Goal: Task Accomplishment & Management: Use online tool/utility

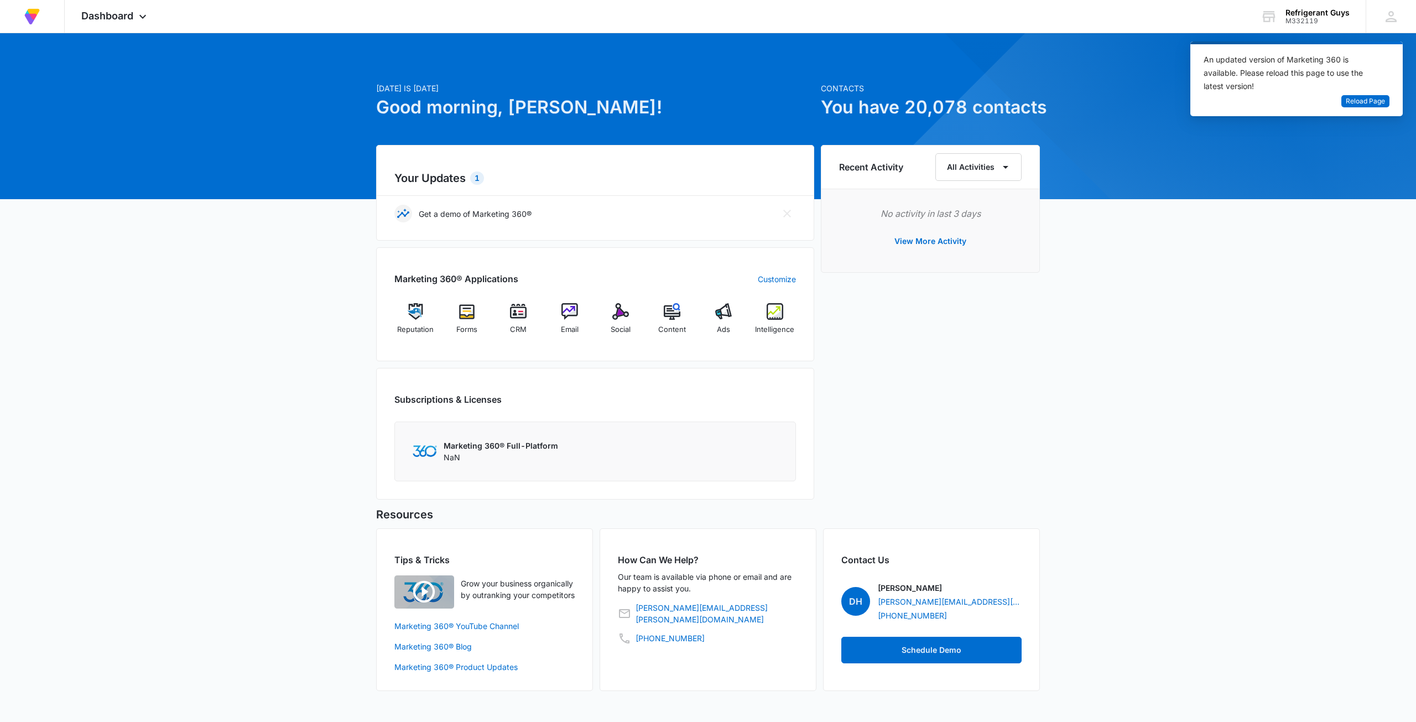
click at [1245, 310] on div "[DATE] is [DATE] Good morning, [PERSON_NAME]! Contacts You have 20,078 contacts…" at bounding box center [708, 375] width 1416 height 657
click at [1359, 105] on span "Reload Page" at bounding box center [1365, 101] width 39 height 11
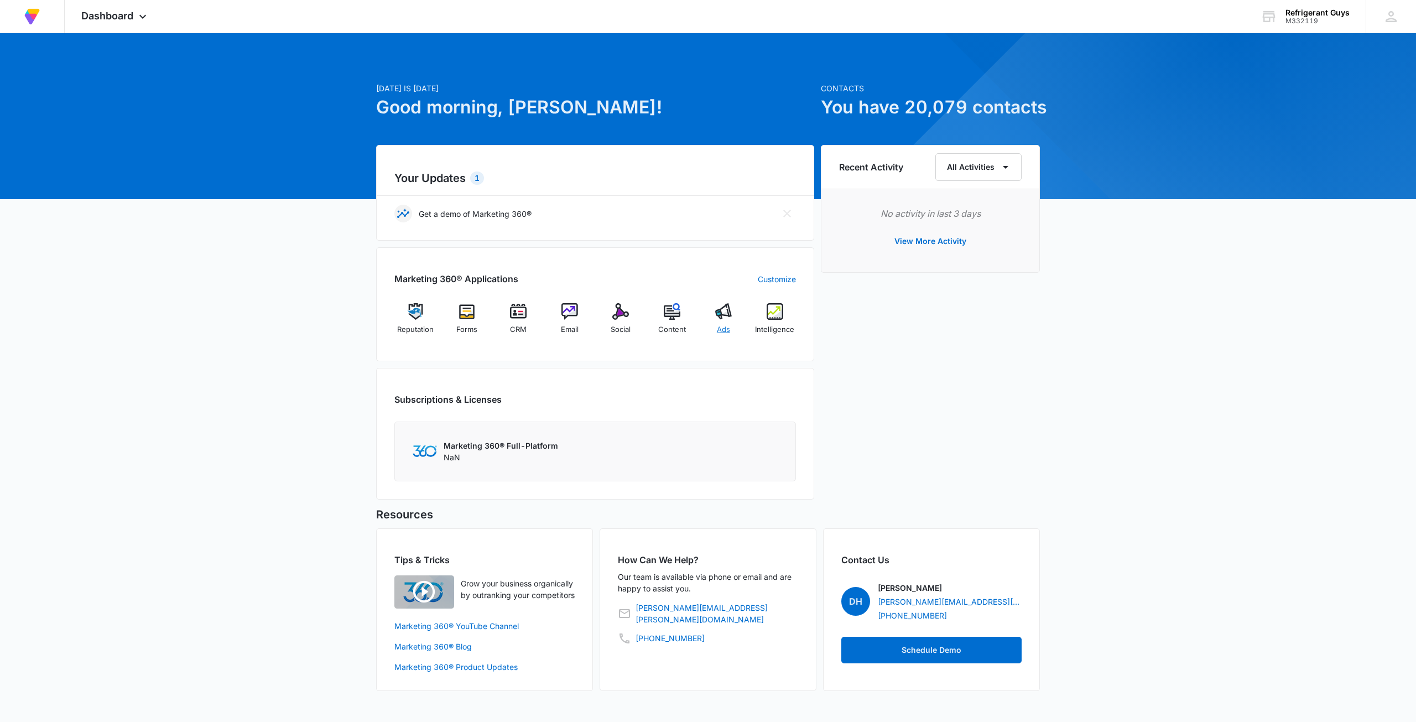
click at [730, 323] on div "Ads" at bounding box center [724, 323] width 43 height 40
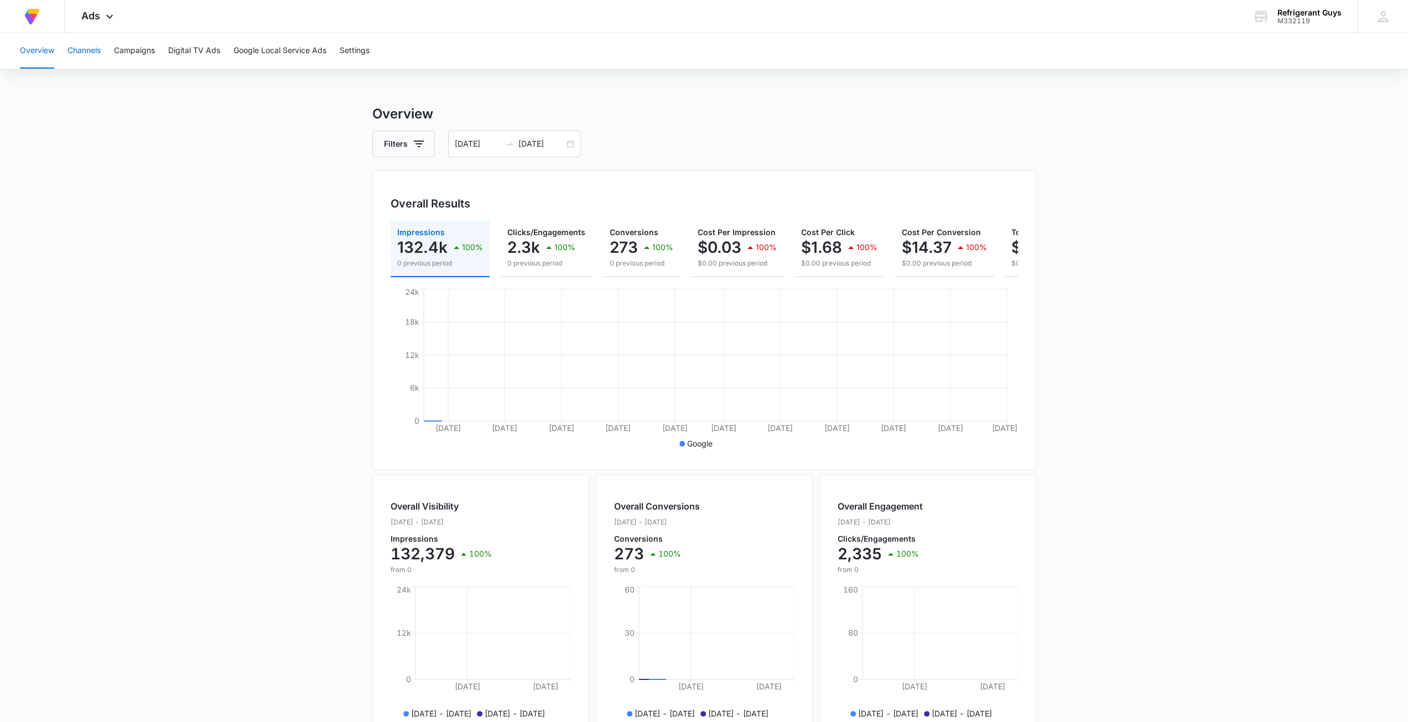
click at [85, 49] on button "Channels" at bounding box center [83, 50] width 33 height 35
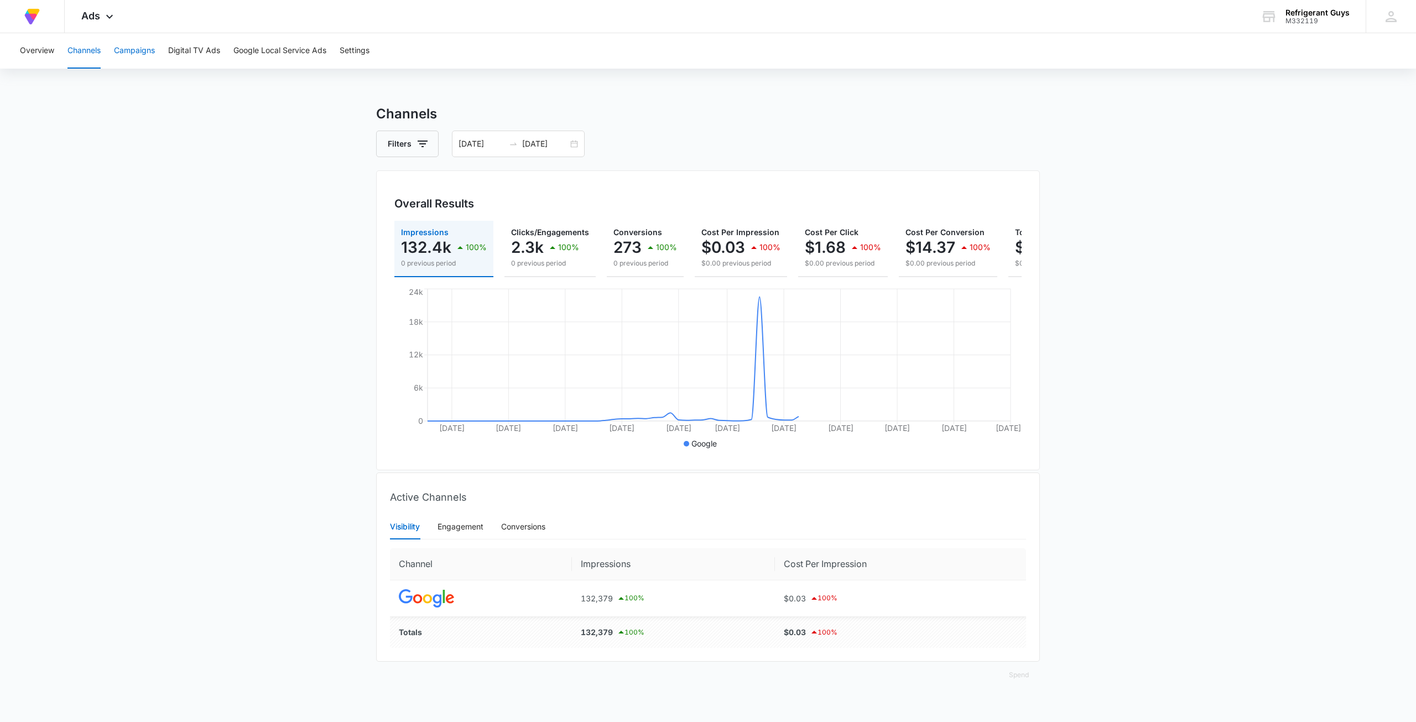
click at [147, 45] on button "Campaigns" at bounding box center [134, 50] width 41 height 35
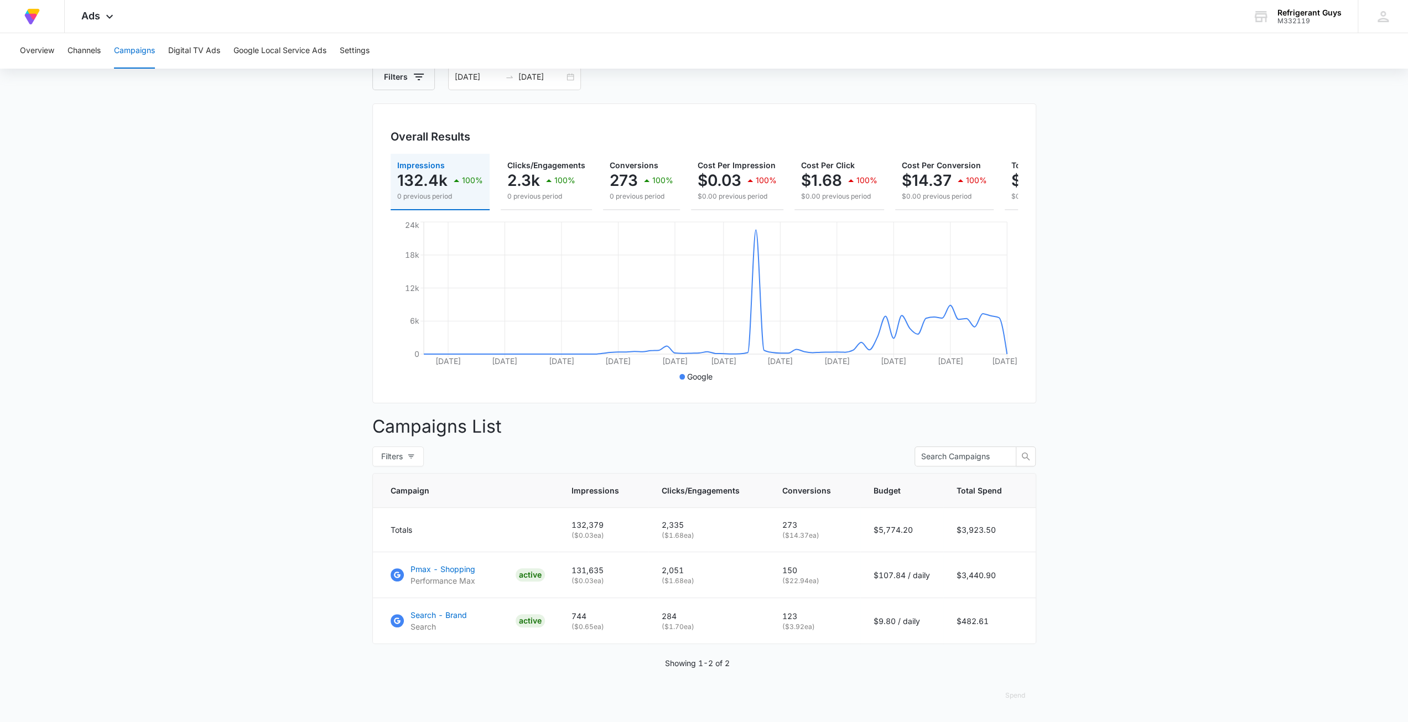
scroll to position [19, 0]
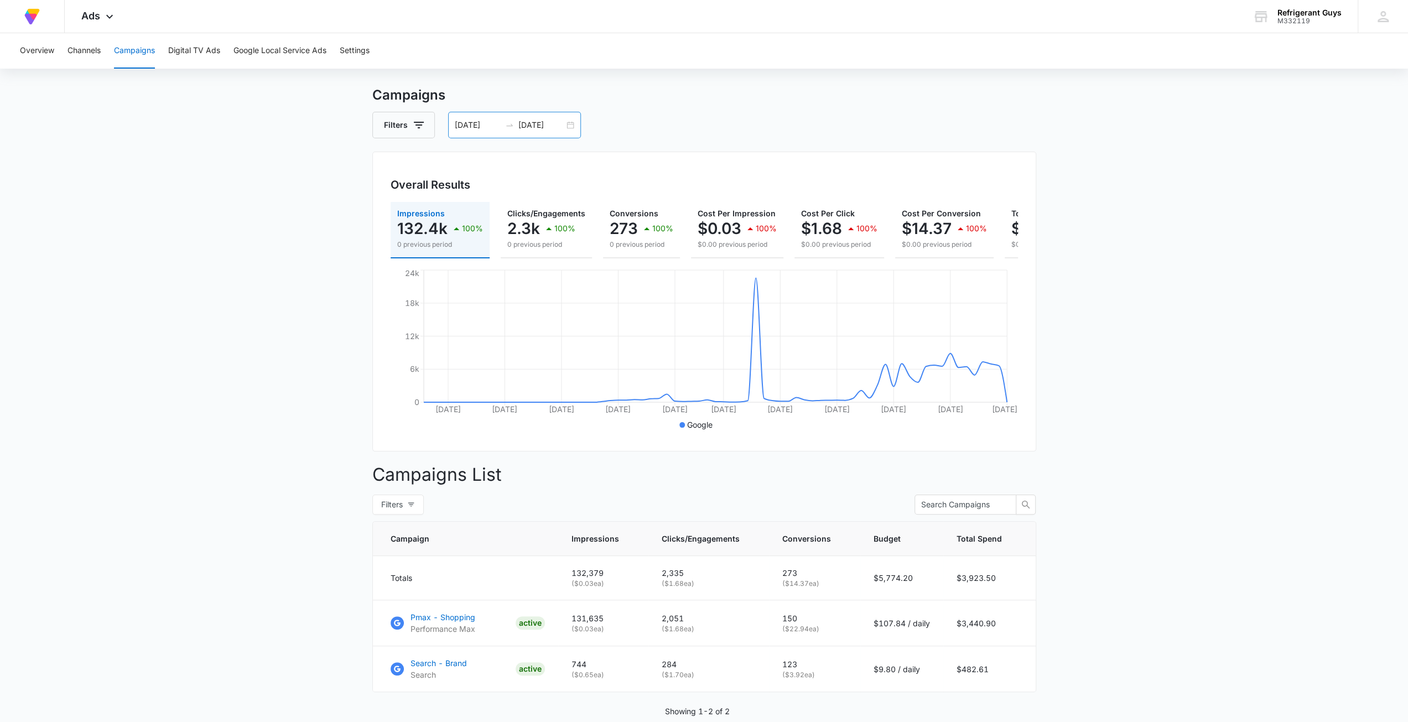
click at [563, 126] on div "06/04/2025 08/15/2025" at bounding box center [514, 125] width 133 height 27
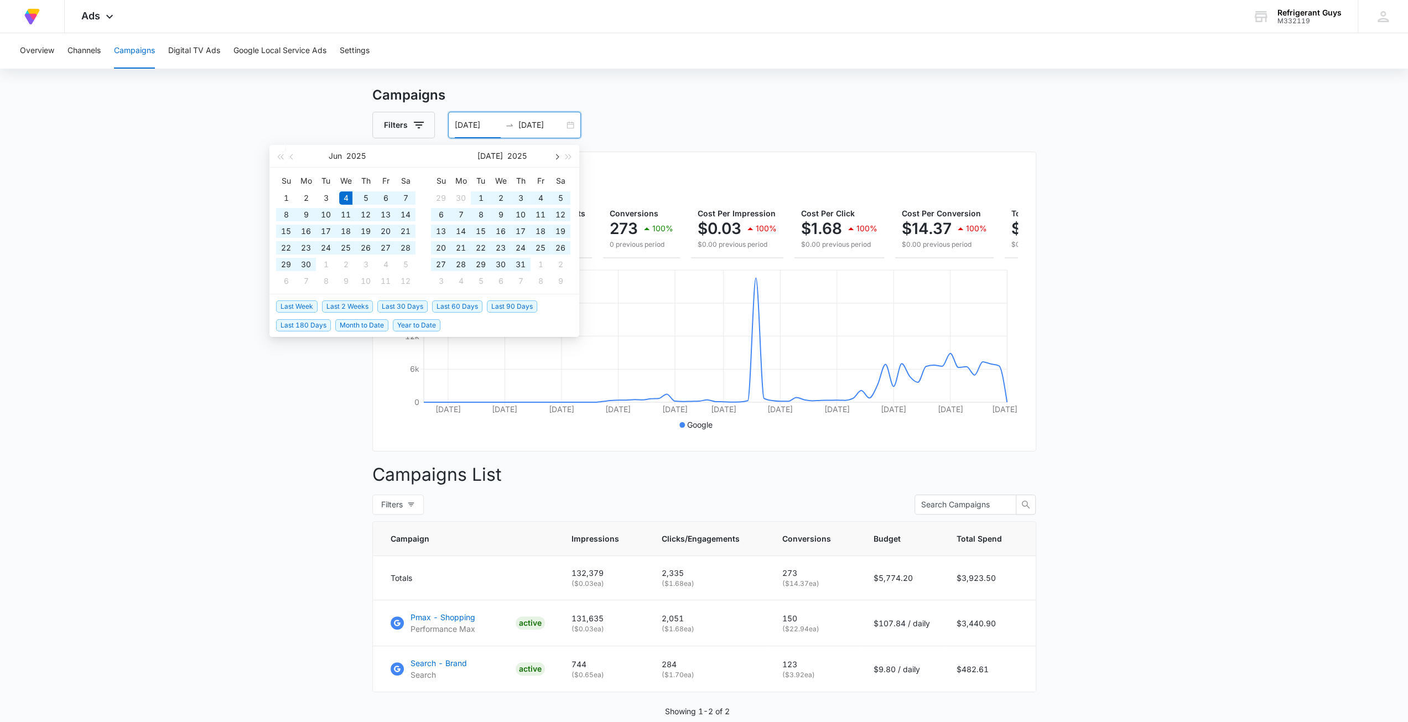
click at [558, 155] on span "button" at bounding box center [556, 157] width 6 height 6
click at [543, 203] on div "1" at bounding box center [540, 197] width 13 height 13
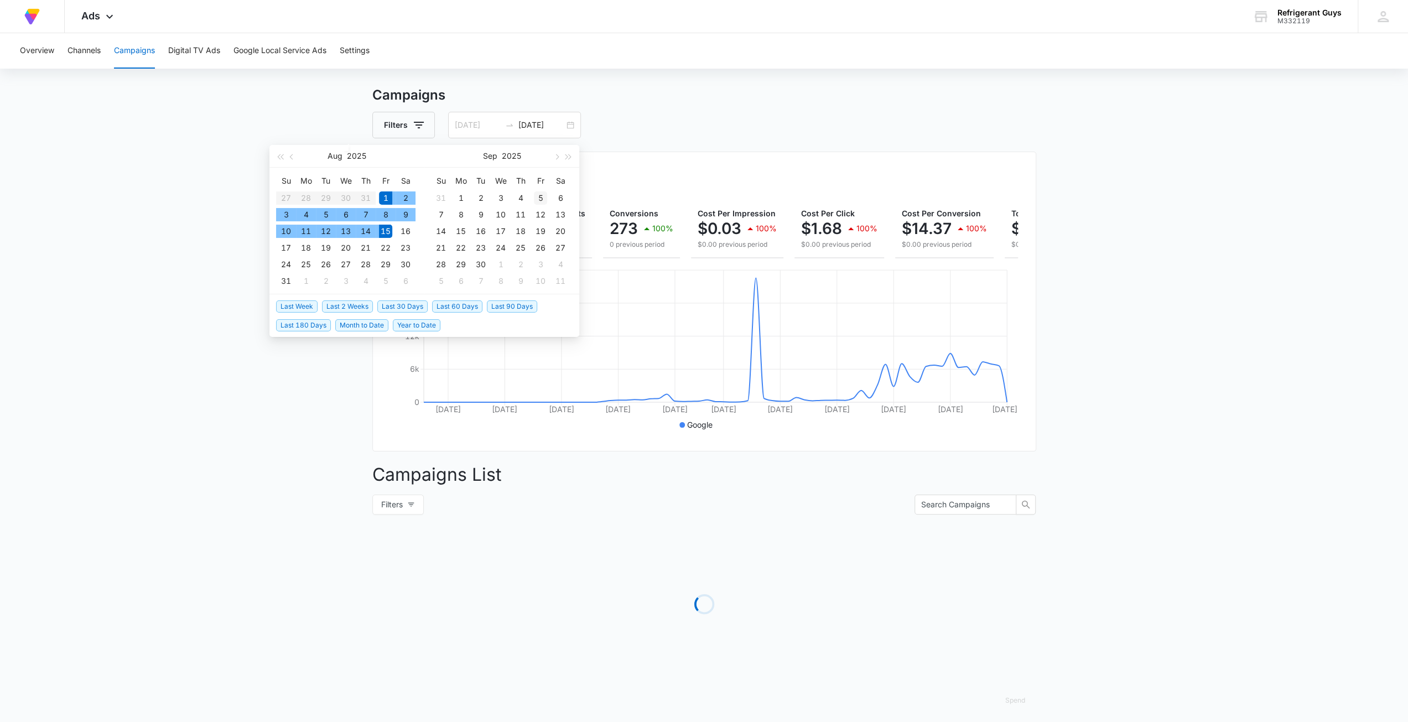
scroll to position [0, 0]
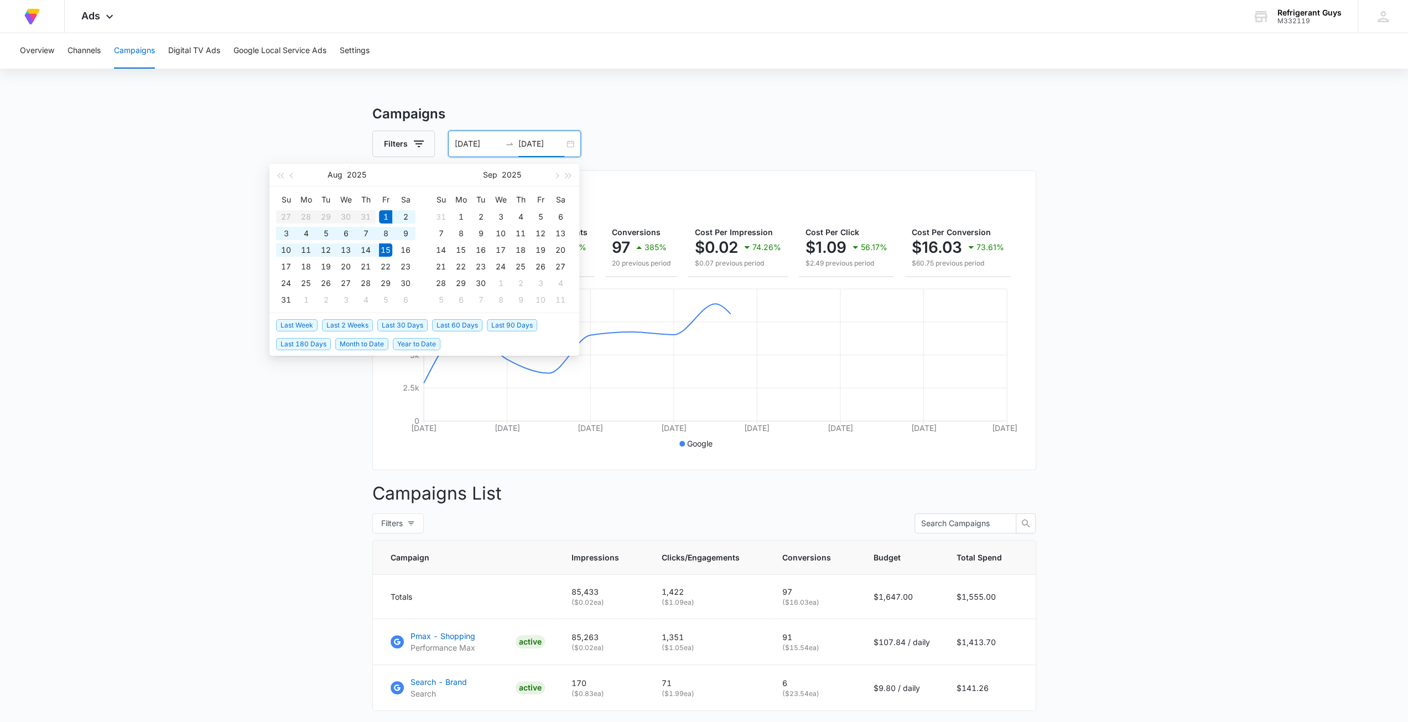
click at [1140, 261] on main "Campaigns Filters 08/01/2025 08/15/2025 Overall Results Impressions 85.4k 397.1…" at bounding box center [704, 446] width 1408 height 685
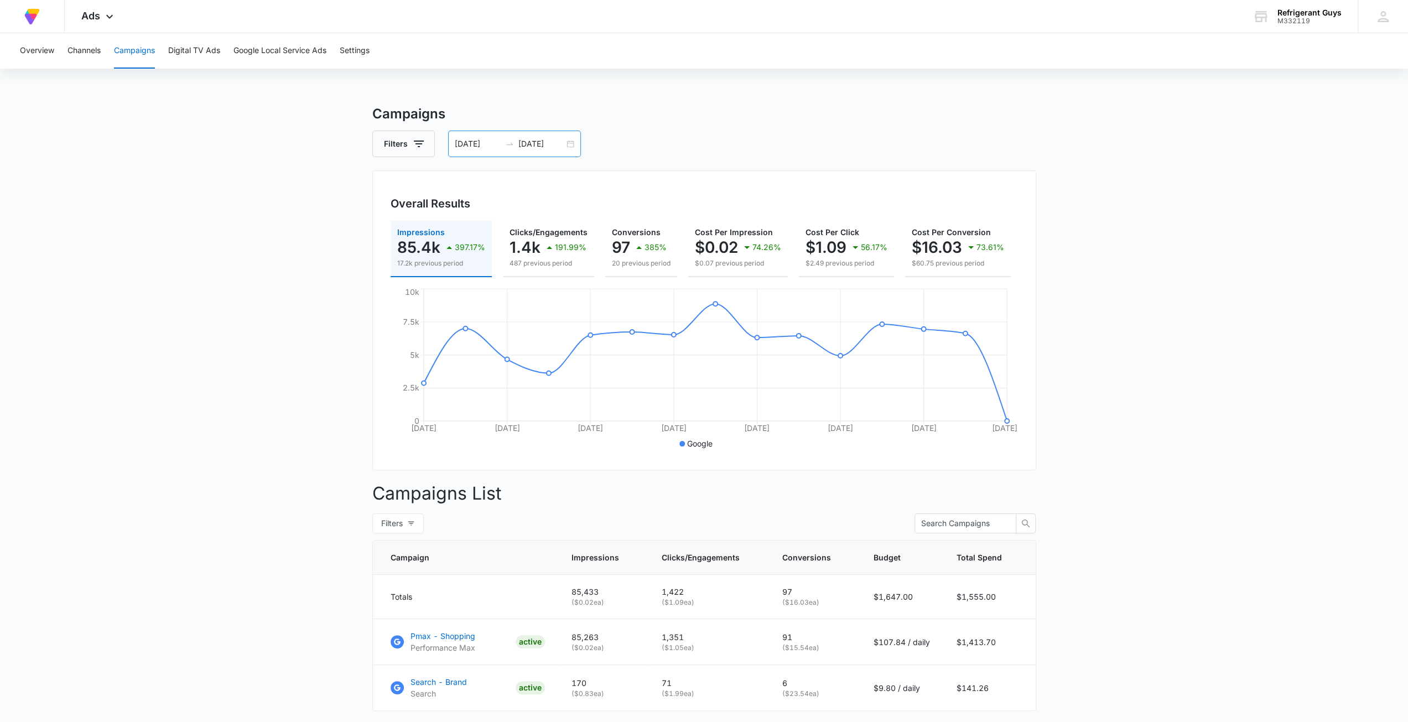
click at [508, 142] on icon "swap-right" at bounding box center [509, 143] width 9 height 9
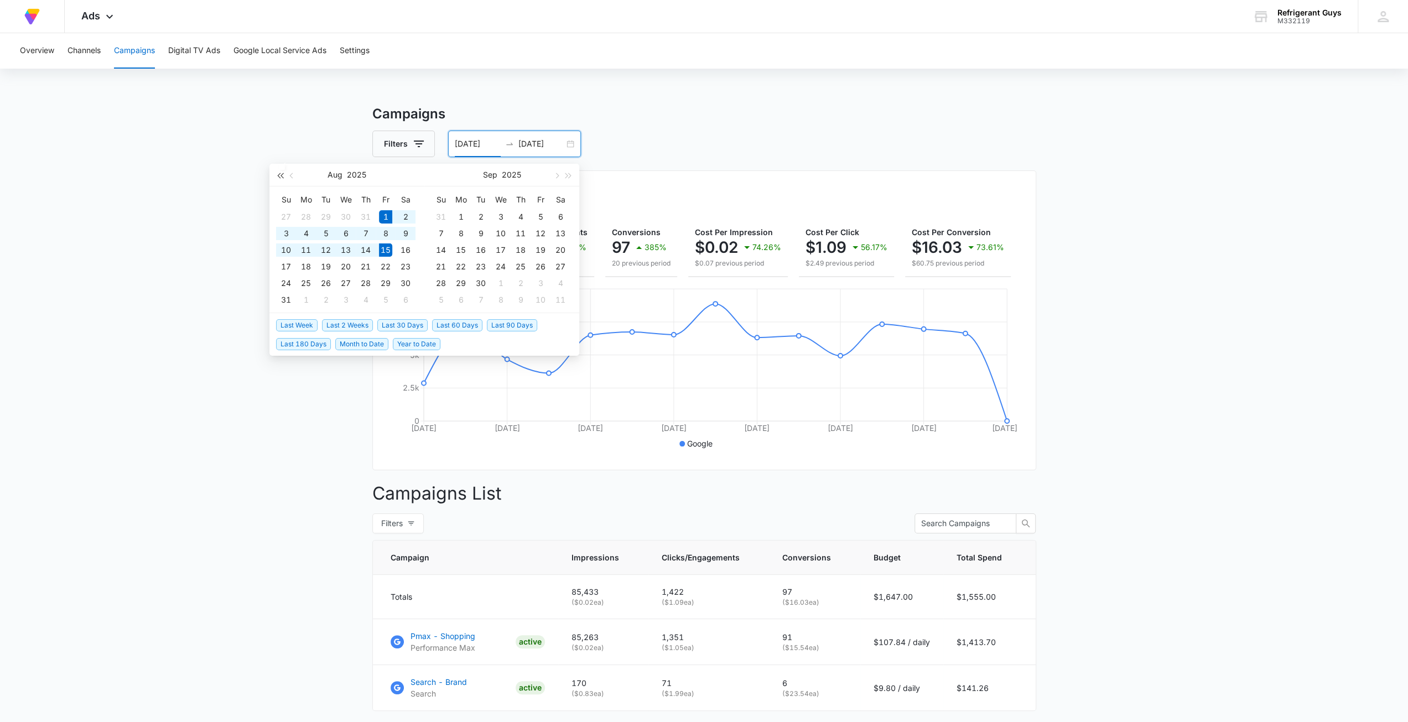
click at [284, 173] on button "button" at bounding box center [280, 175] width 12 height 22
click at [286, 173] on button "button" at bounding box center [292, 175] width 12 height 22
type input "06/04/2024"
click at [324, 228] on div "4" at bounding box center [325, 233] width 13 height 13
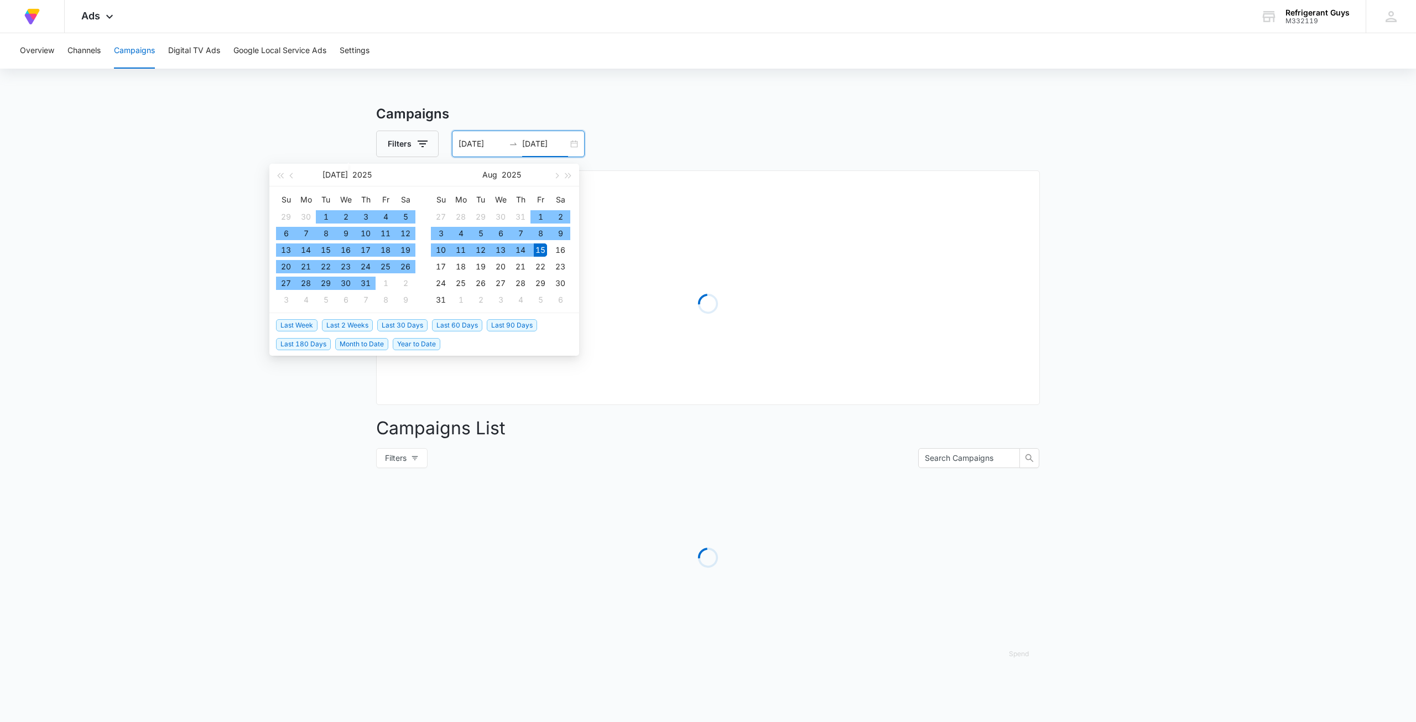
type input "08/15/2025"
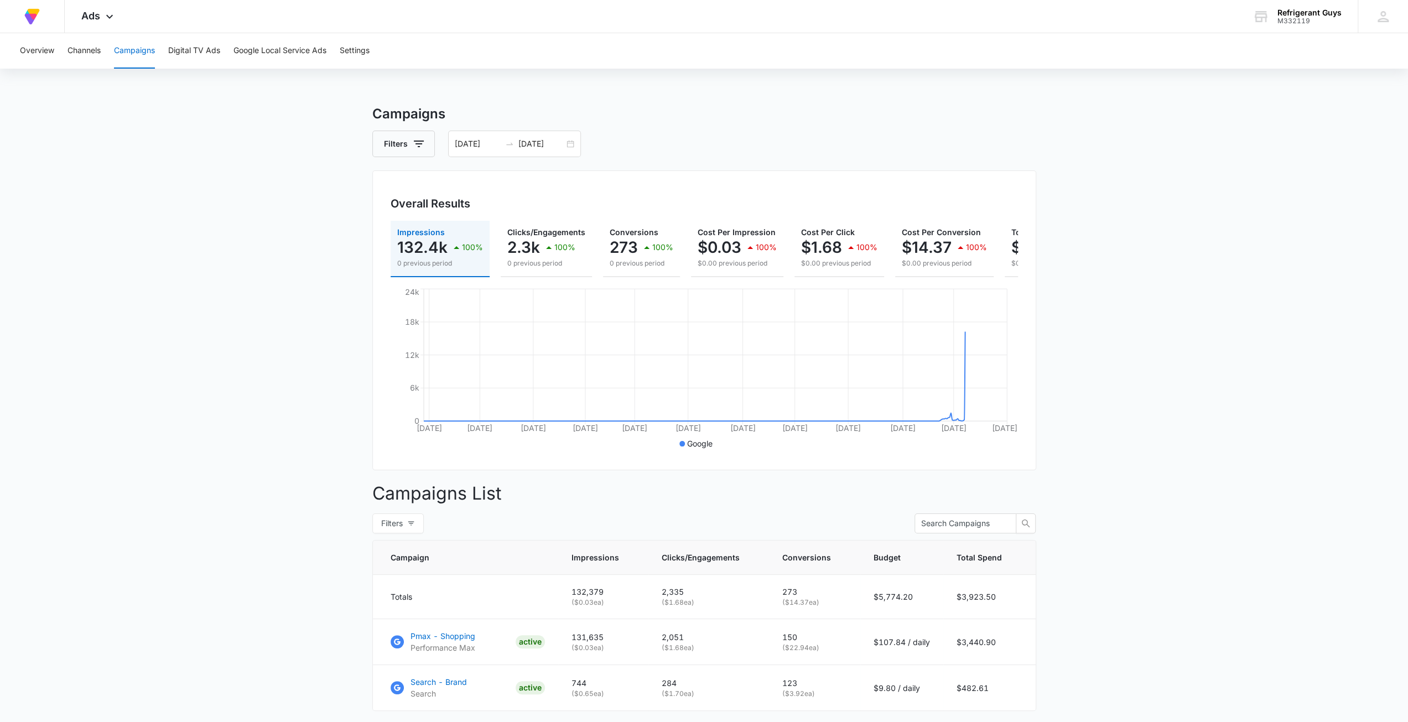
click at [1217, 290] on main "Campaigns Filters 06/04/2024 08/15/2025 Overall Results Impressions 132.4k 100%…" at bounding box center [704, 446] width 1408 height 685
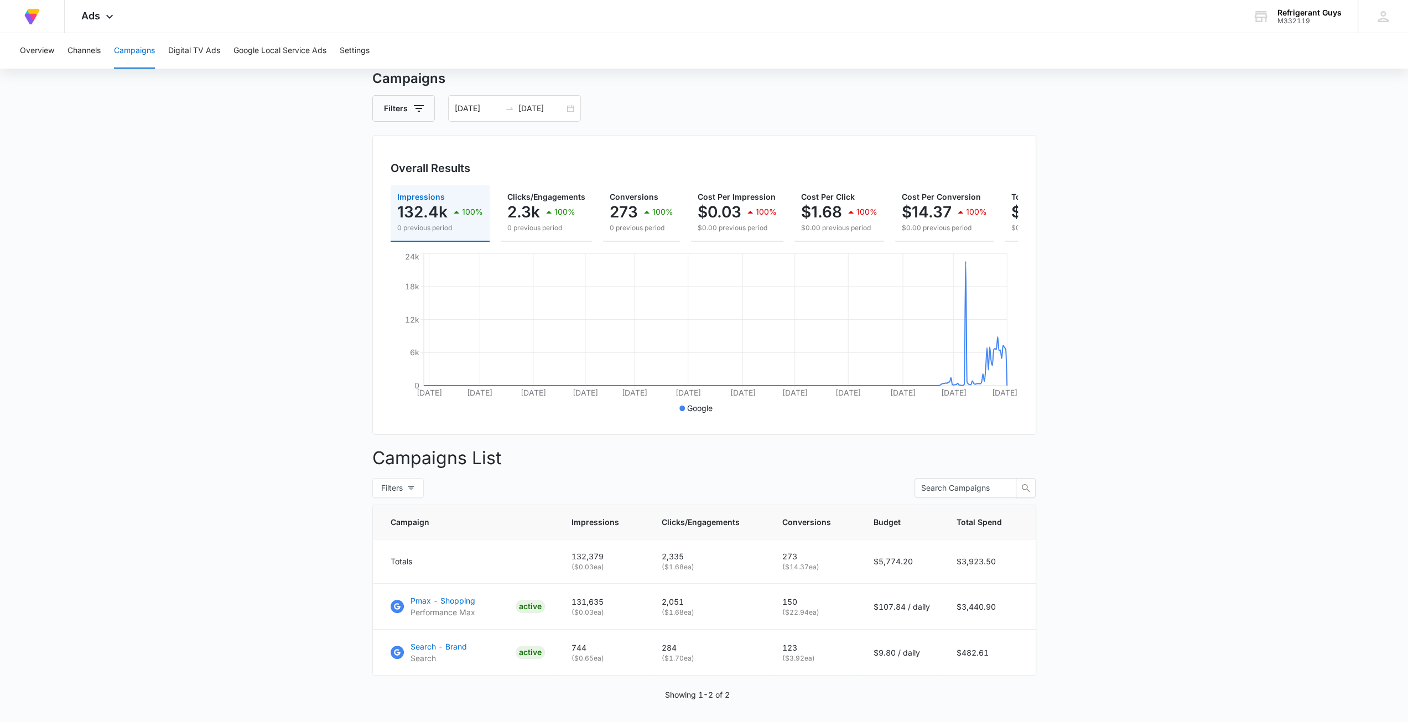
scroll to position [19, 0]
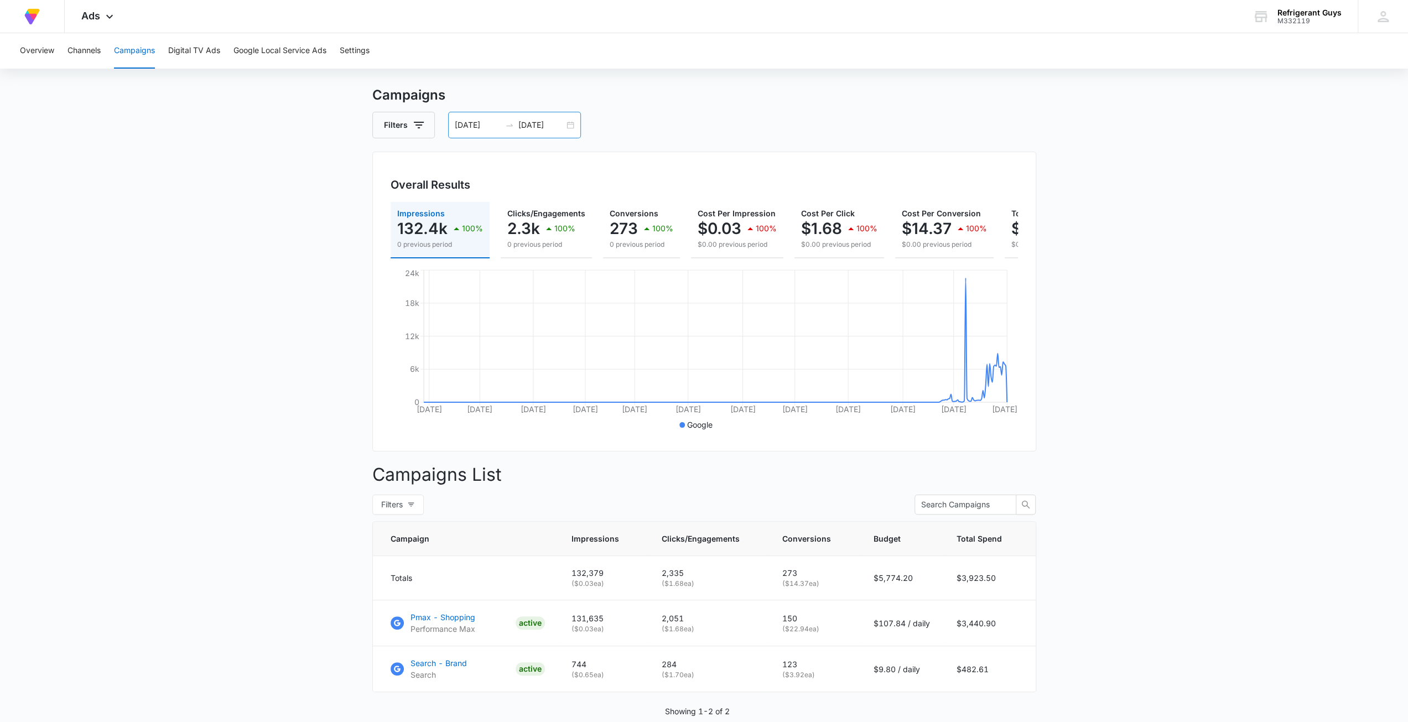
click at [569, 129] on div "06/04/2024 08/15/2025" at bounding box center [514, 125] width 133 height 27
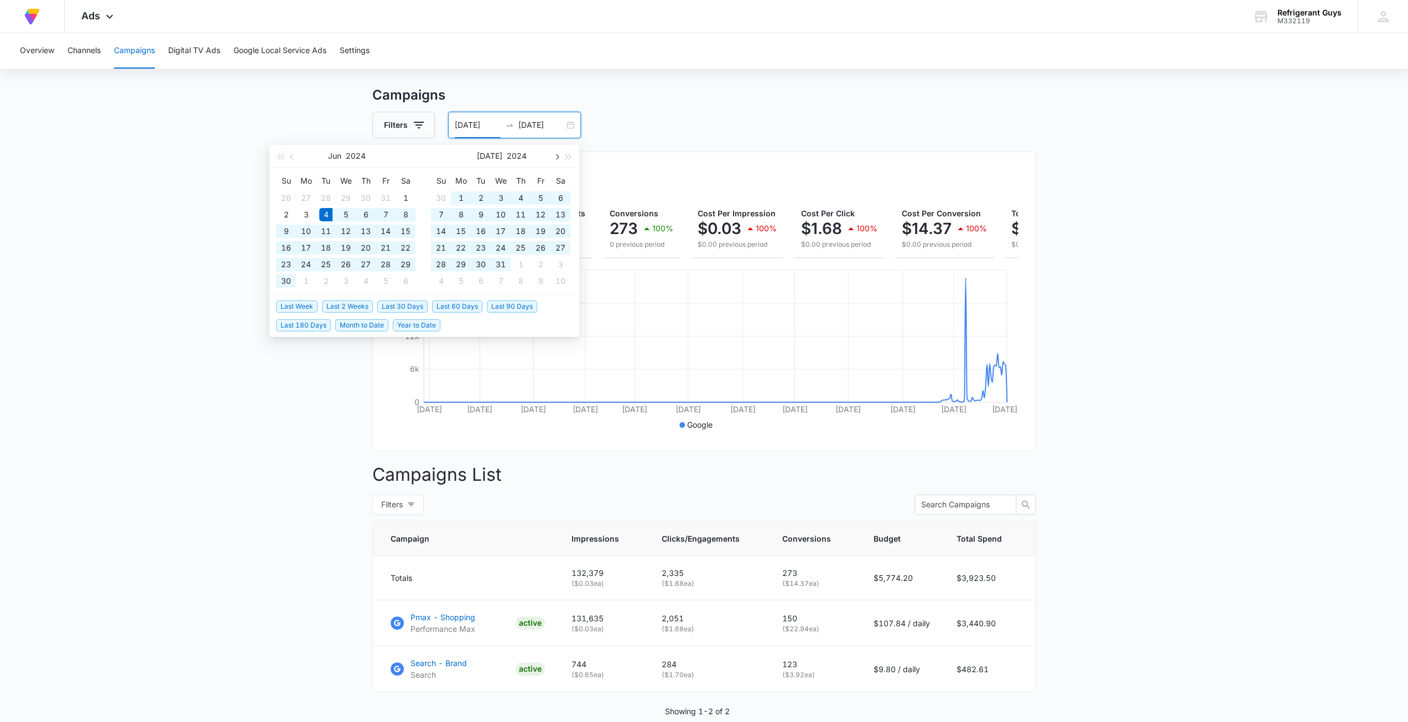
click at [557, 155] on span "button" at bounding box center [556, 157] width 6 height 6
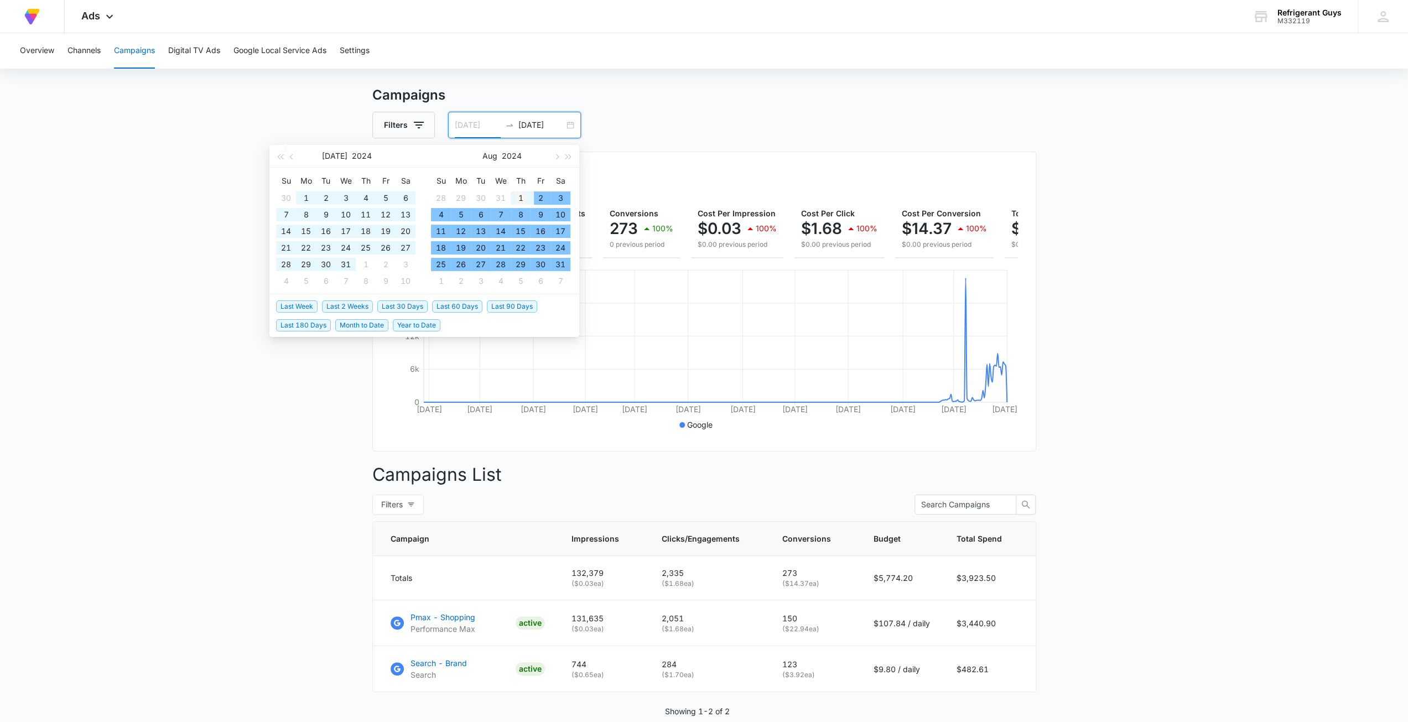
type input "08/01/2024"
click at [518, 193] on div "1" at bounding box center [520, 197] width 13 height 13
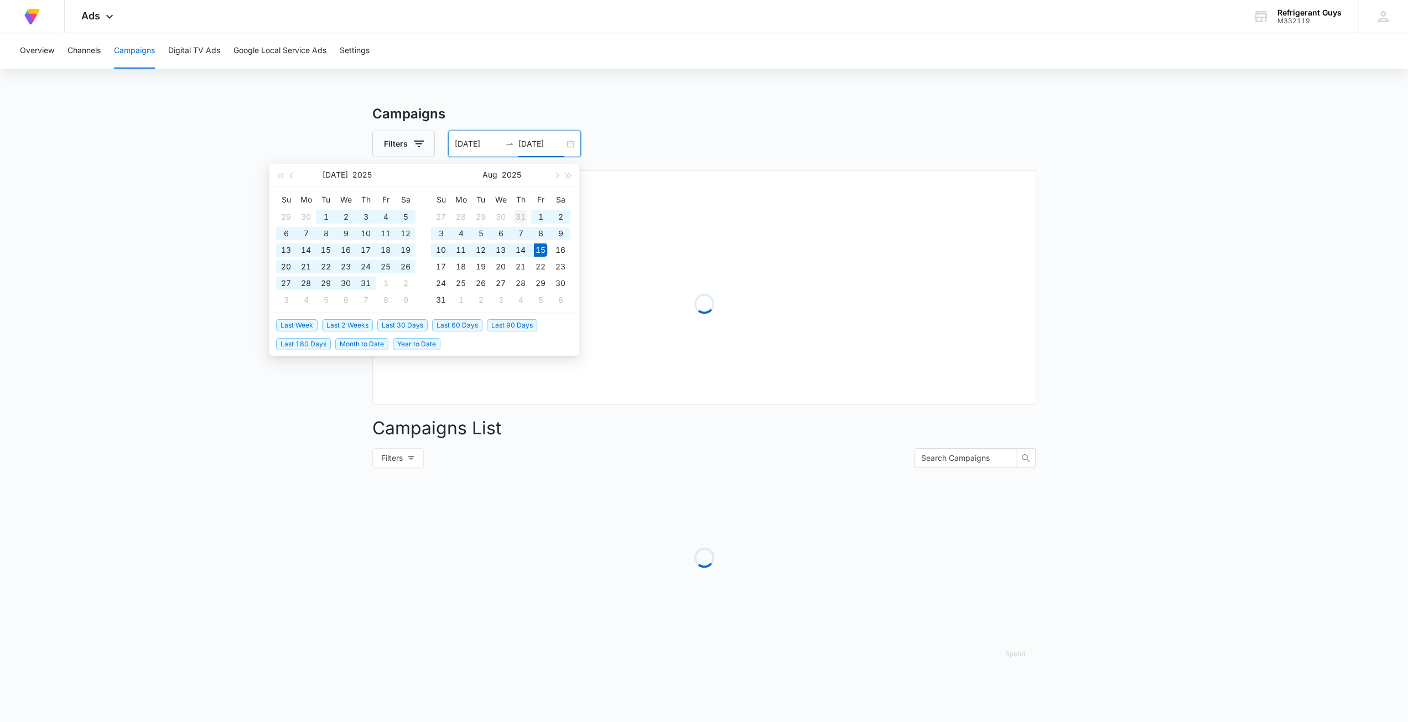
scroll to position [0, 0]
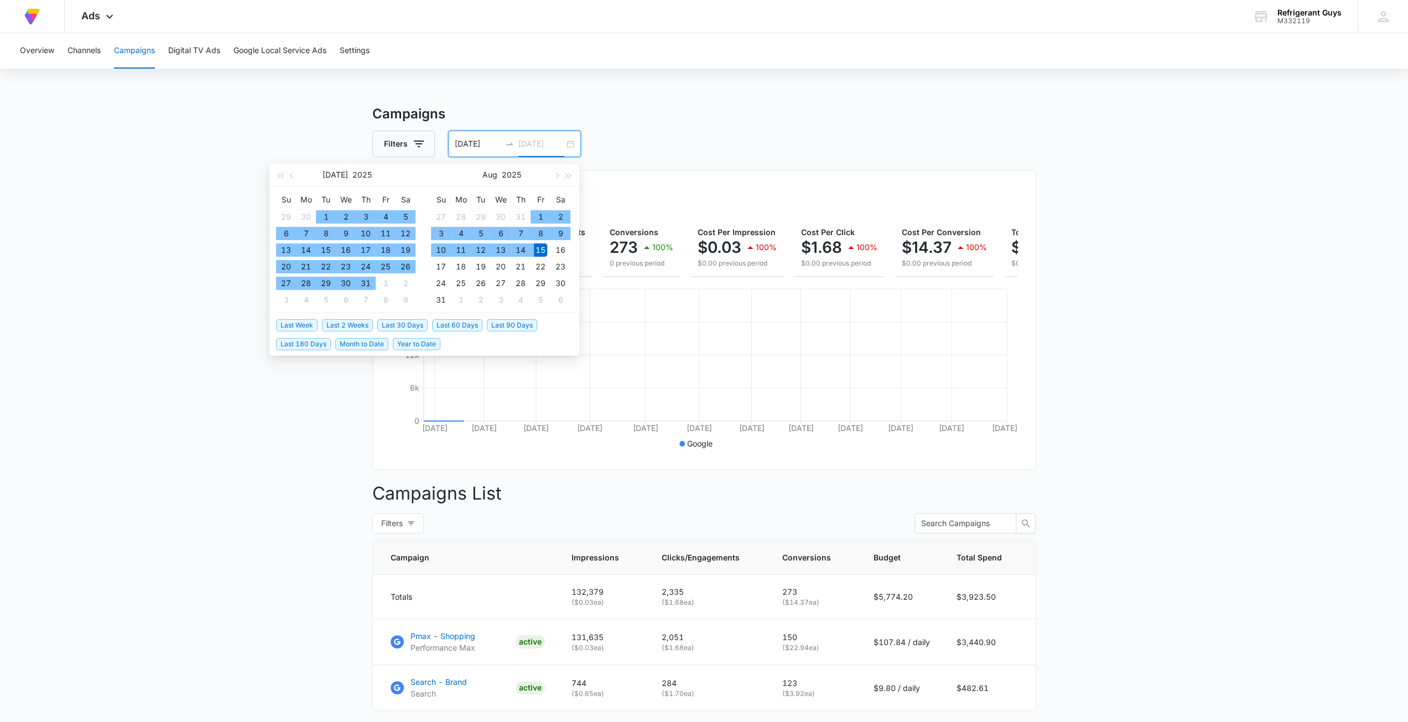
click at [543, 251] on div "15" at bounding box center [540, 249] width 13 height 13
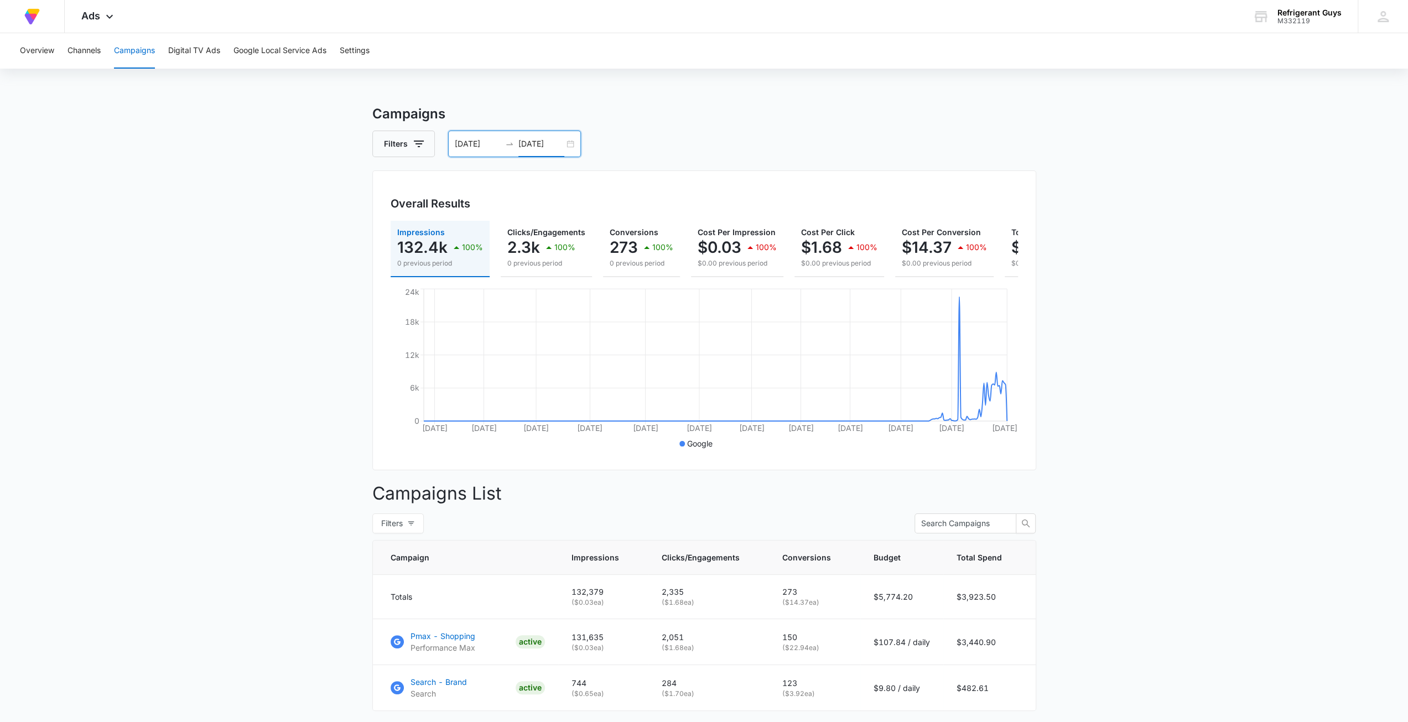
click at [563, 147] on input "08/15/2025" at bounding box center [541, 144] width 46 height 12
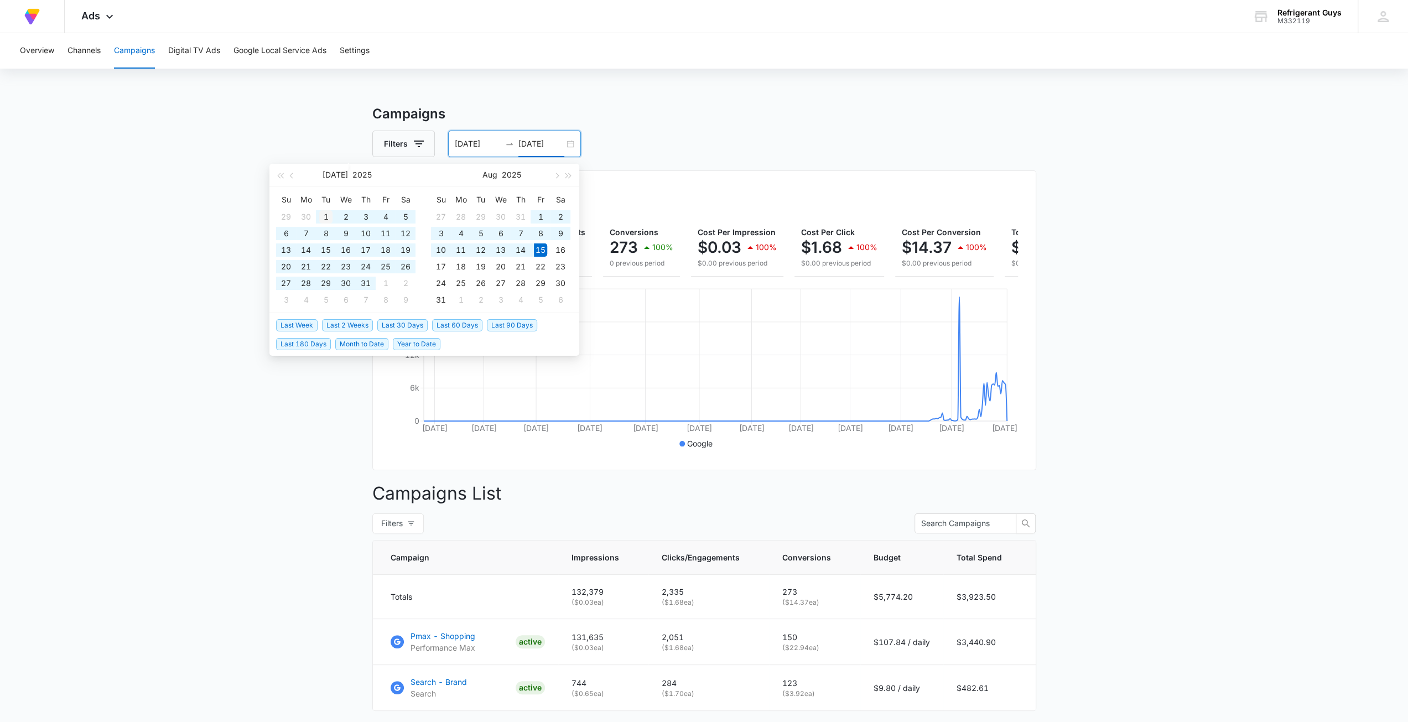
type input "07/01/2025"
click at [321, 215] on div "1" at bounding box center [325, 216] width 13 height 13
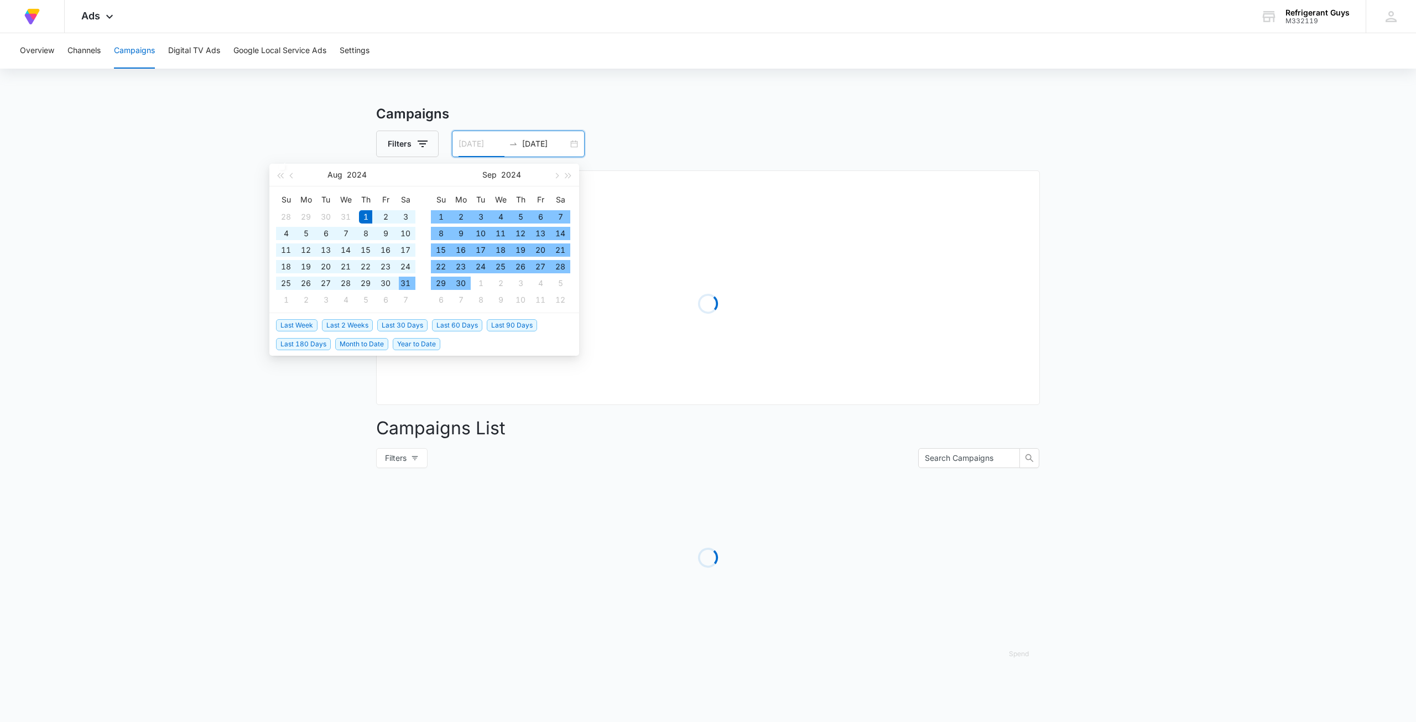
click at [407, 285] on div "31" at bounding box center [405, 283] width 13 height 13
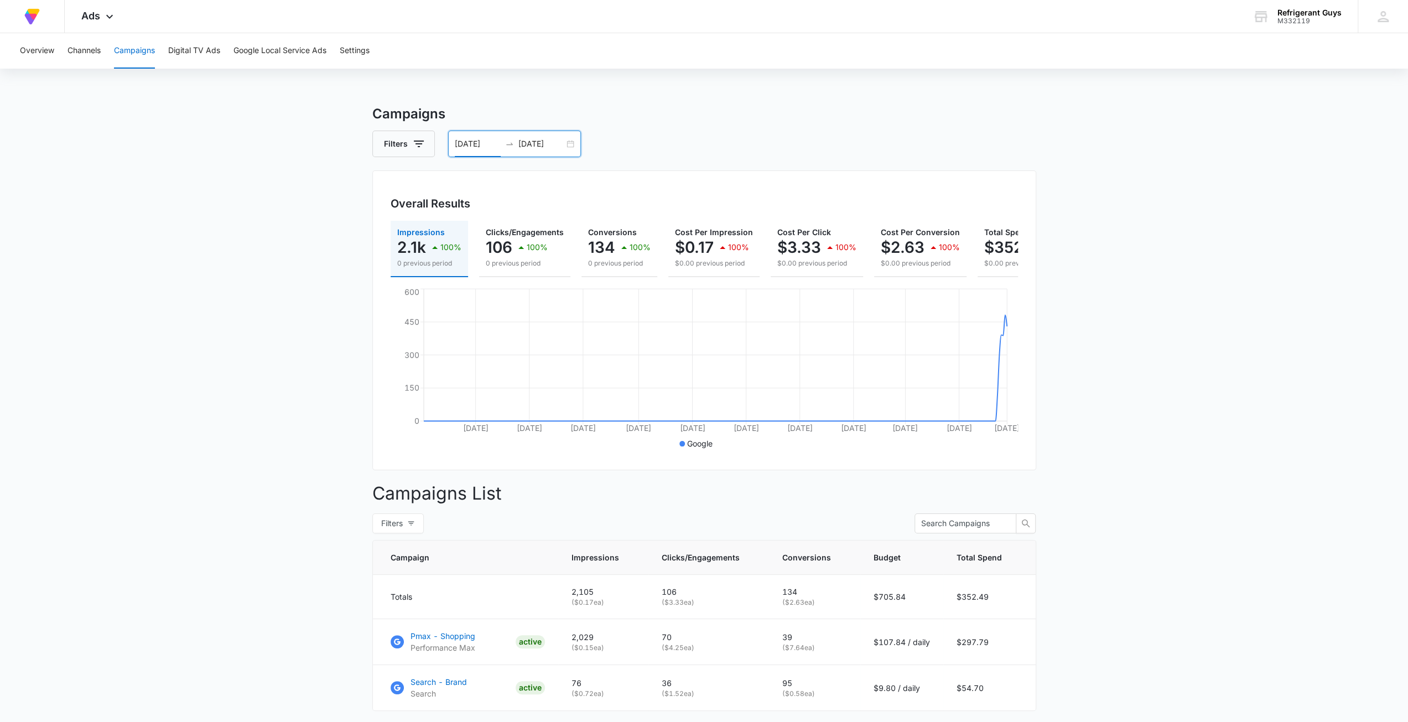
click at [565, 144] on div "08/31/2024 07/01/2025" at bounding box center [514, 144] width 133 height 27
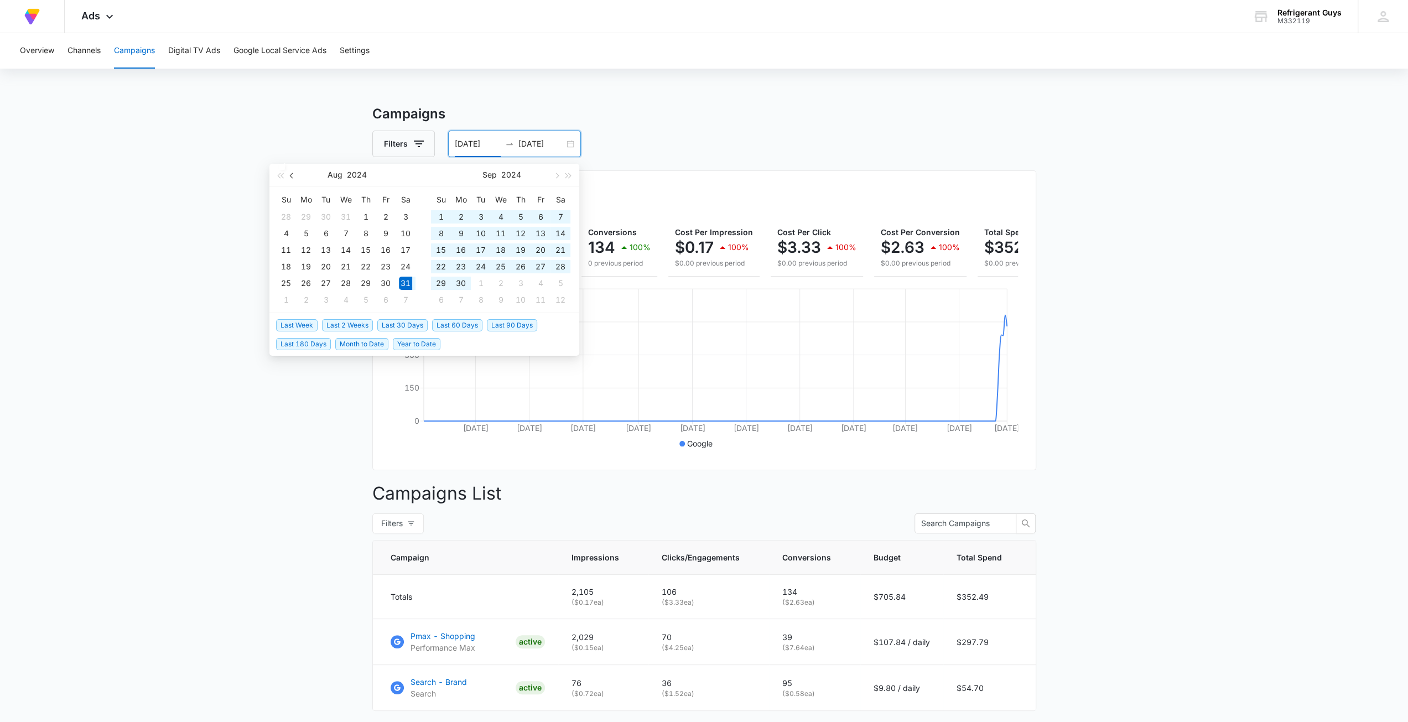
click at [292, 173] on span "button" at bounding box center [293, 176] width 6 height 6
type input "07/01/2024"
click at [304, 214] on div "1" at bounding box center [305, 216] width 13 height 13
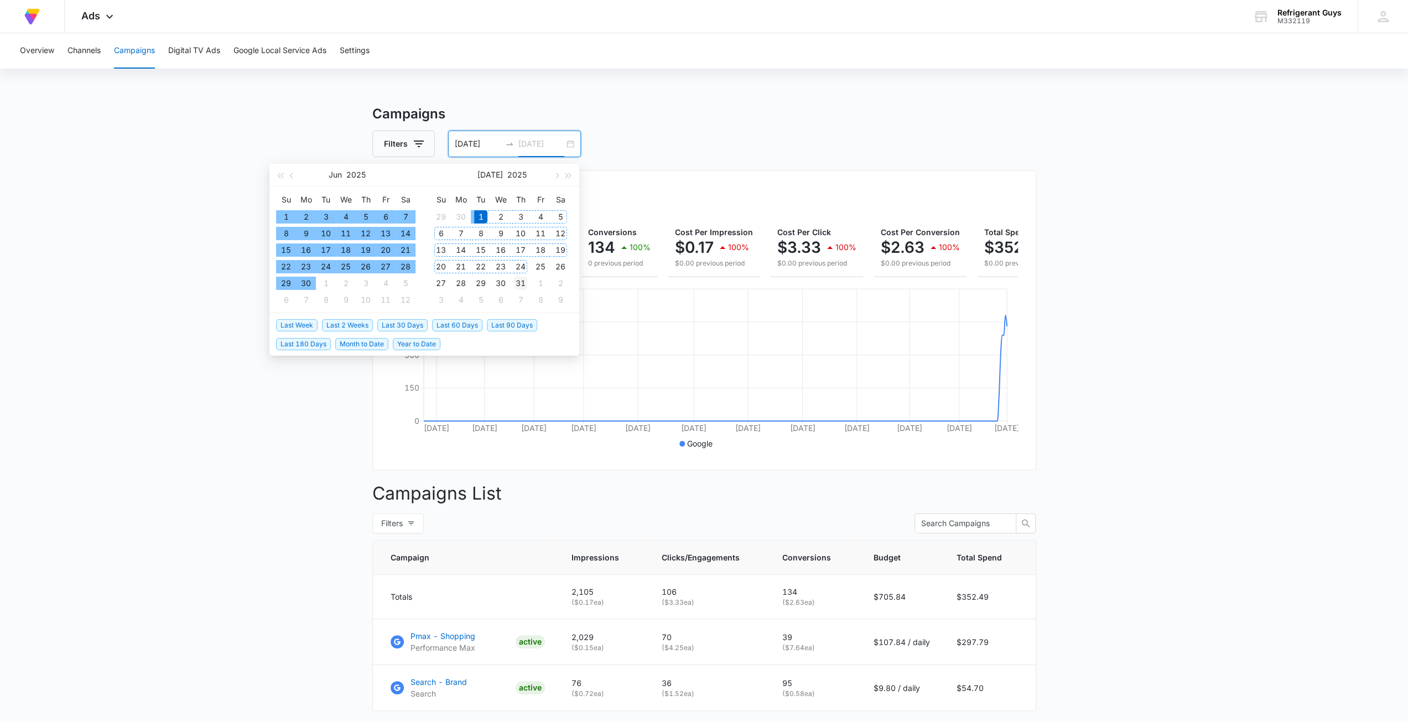
type input "07/31/2025"
click at [517, 283] on div "31" at bounding box center [520, 283] width 13 height 13
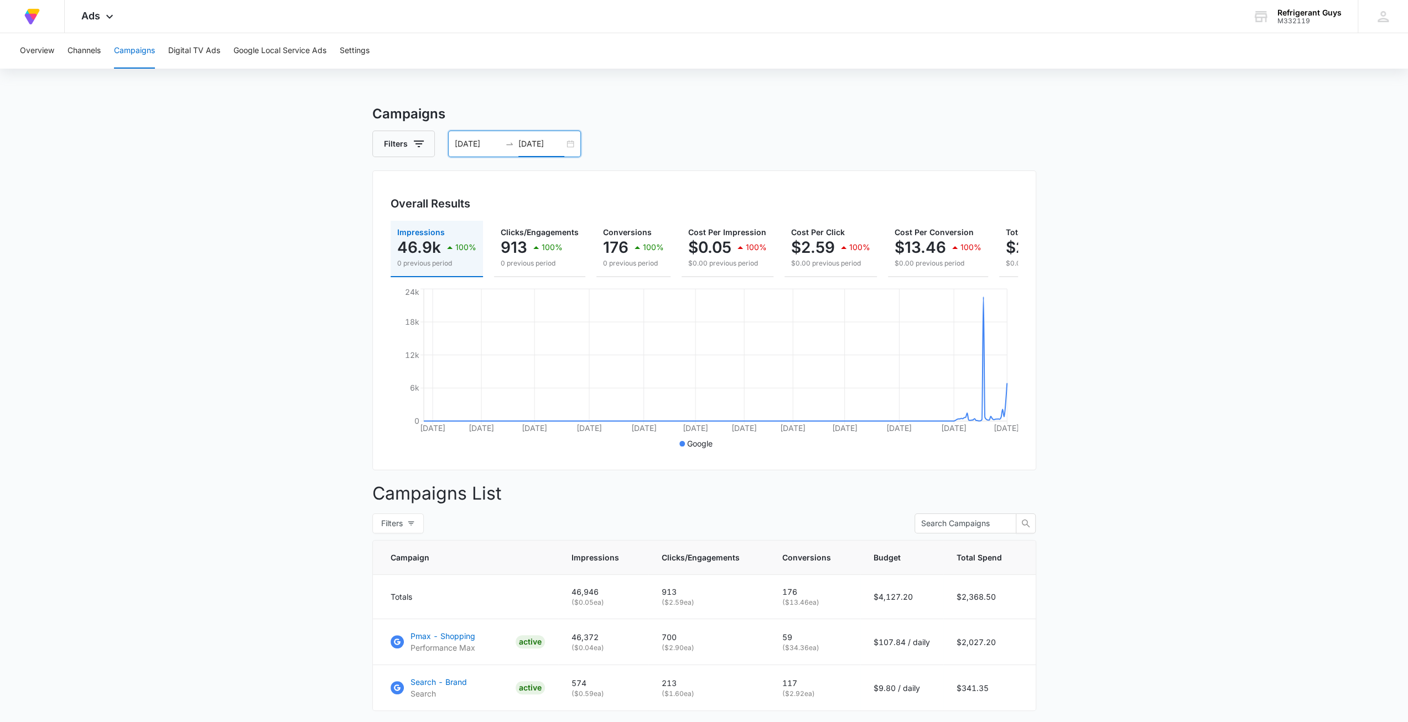
click at [569, 143] on div "07/01/2024 07/31/2025" at bounding box center [514, 144] width 133 height 27
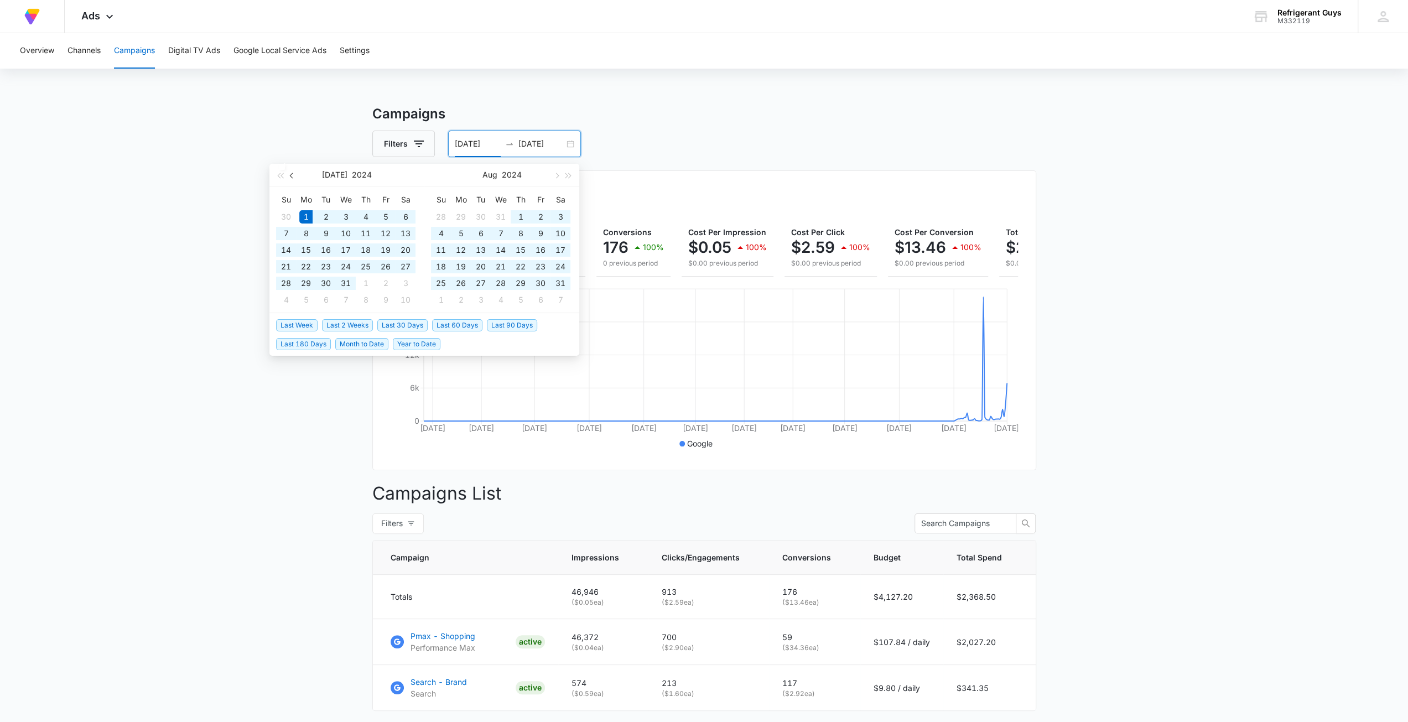
click at [289, 174] on button "button" at bounding box center [292, 175] width 12 height 22
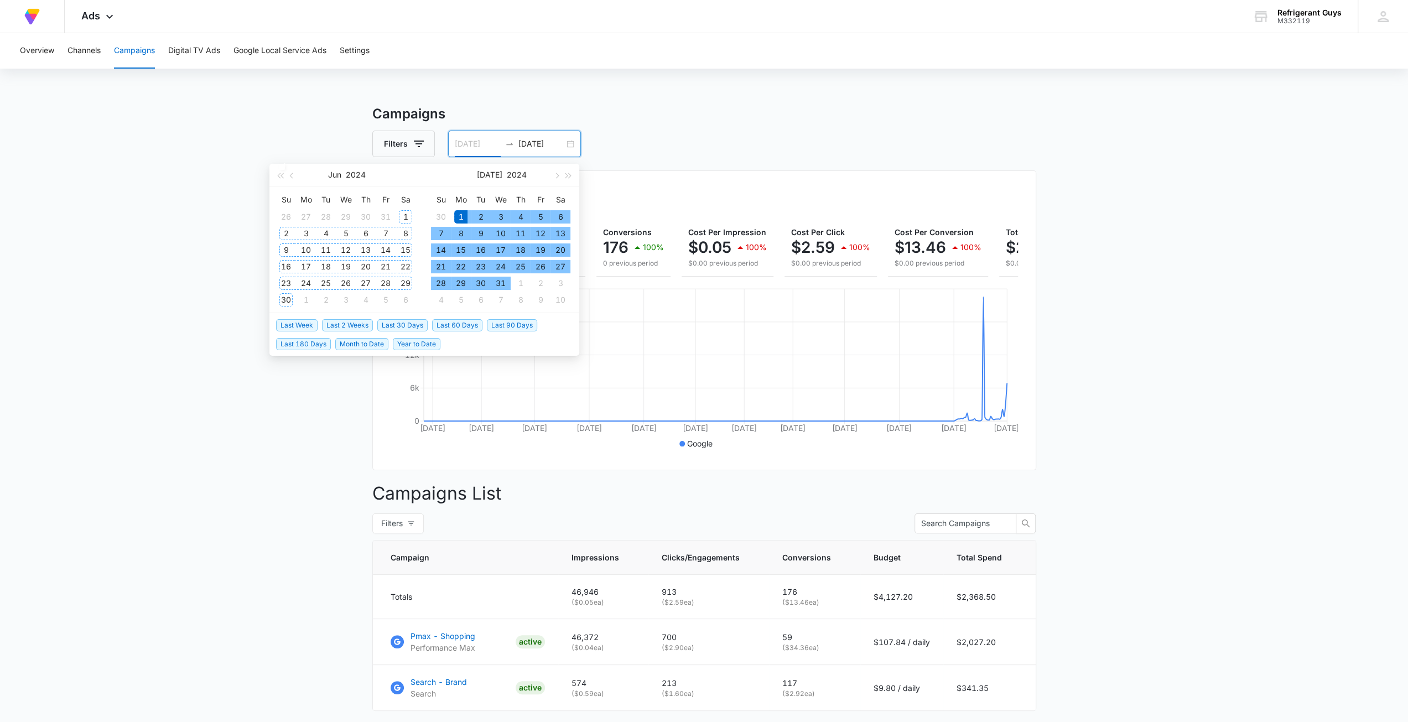
click at [409, 207] on th "Sa" at bounding box center [406, 200] width 20 height 18
type input "06/01/2024"
click at [411, 216] on div "1" at bounding box center [405, 216] width 13 height 13
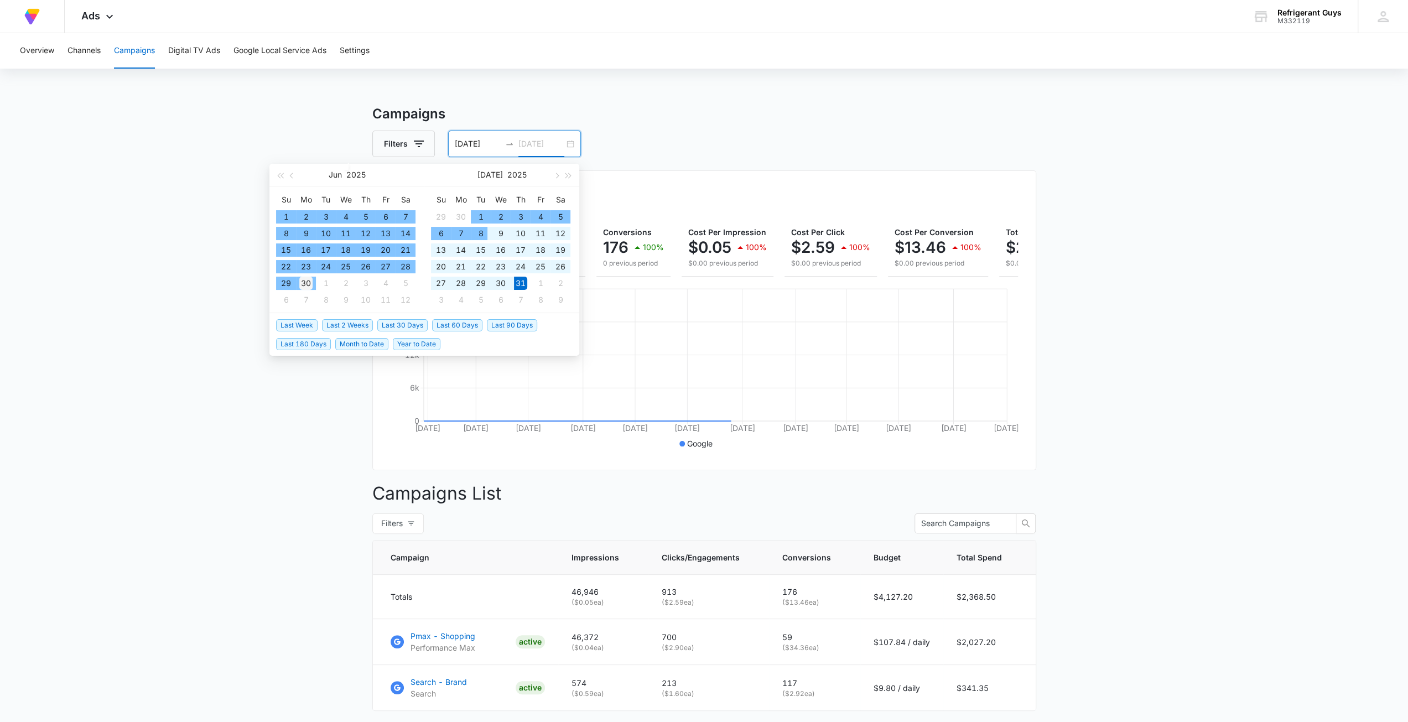
type input "06/30/2025"
click at [304, 283] on div "30" at bounding box center [305, 283] width 13 height 13
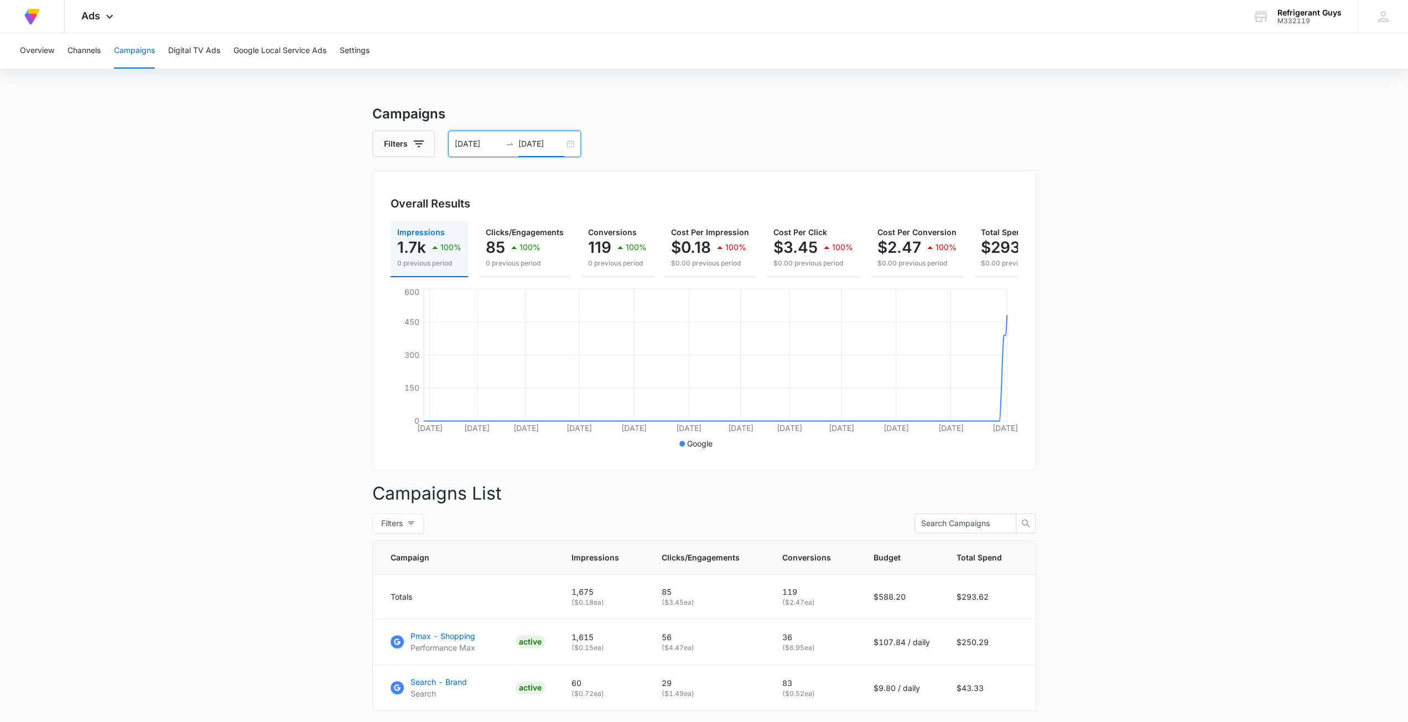
click at [568, 144] on div "06/01/2024 06/30/2025" at bounding box center [514, 144] width 133 height 27
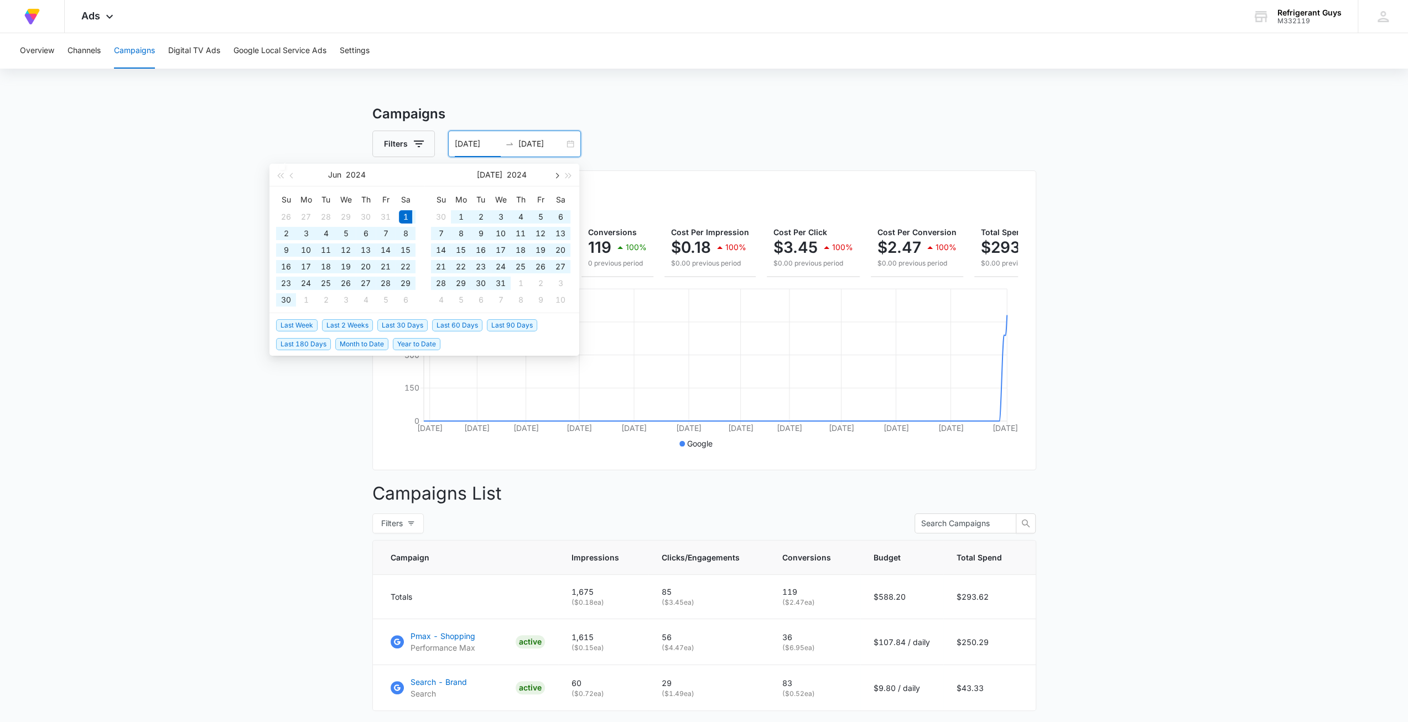
click at [560, 175] on button "button" at bounding box center [556, 175] width 12 height 22
type input "08/01/2024"
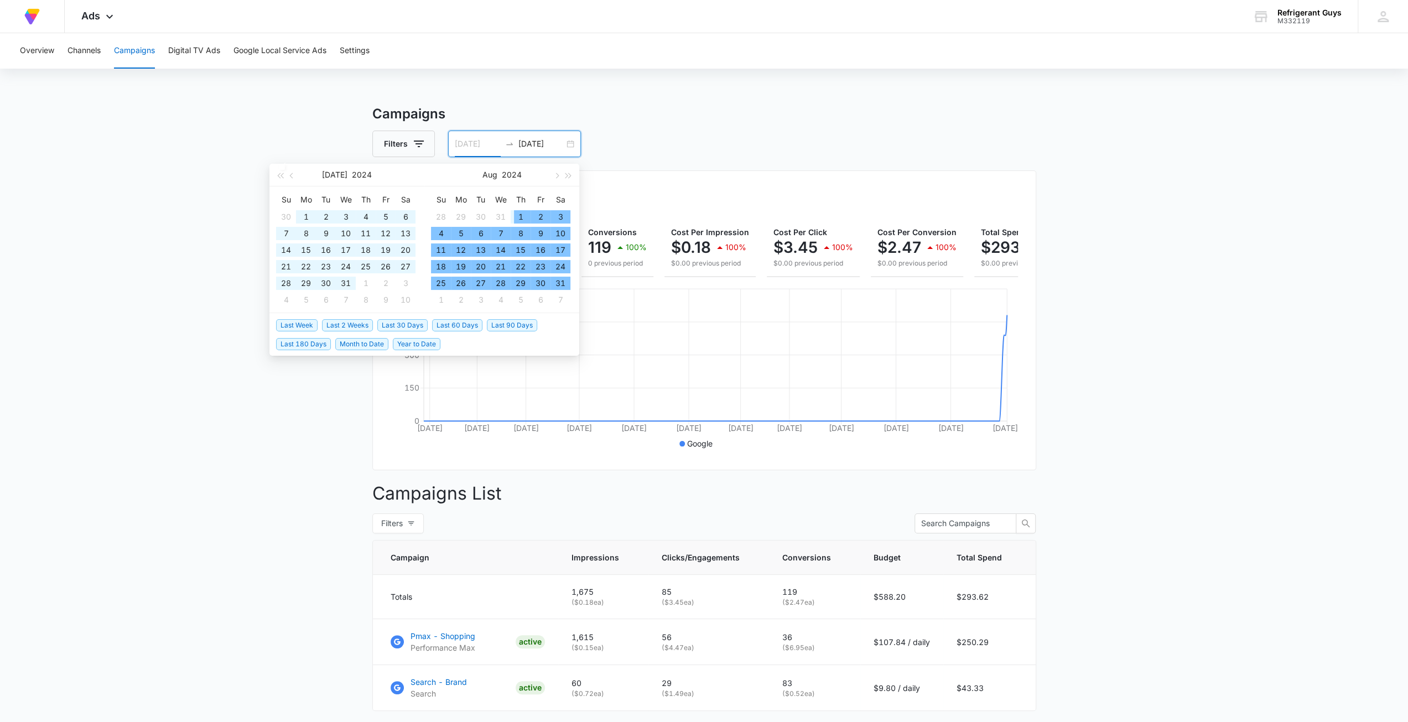
click at [521, 209] on td "1" at bounding box center [521, 217] width 20 height 17
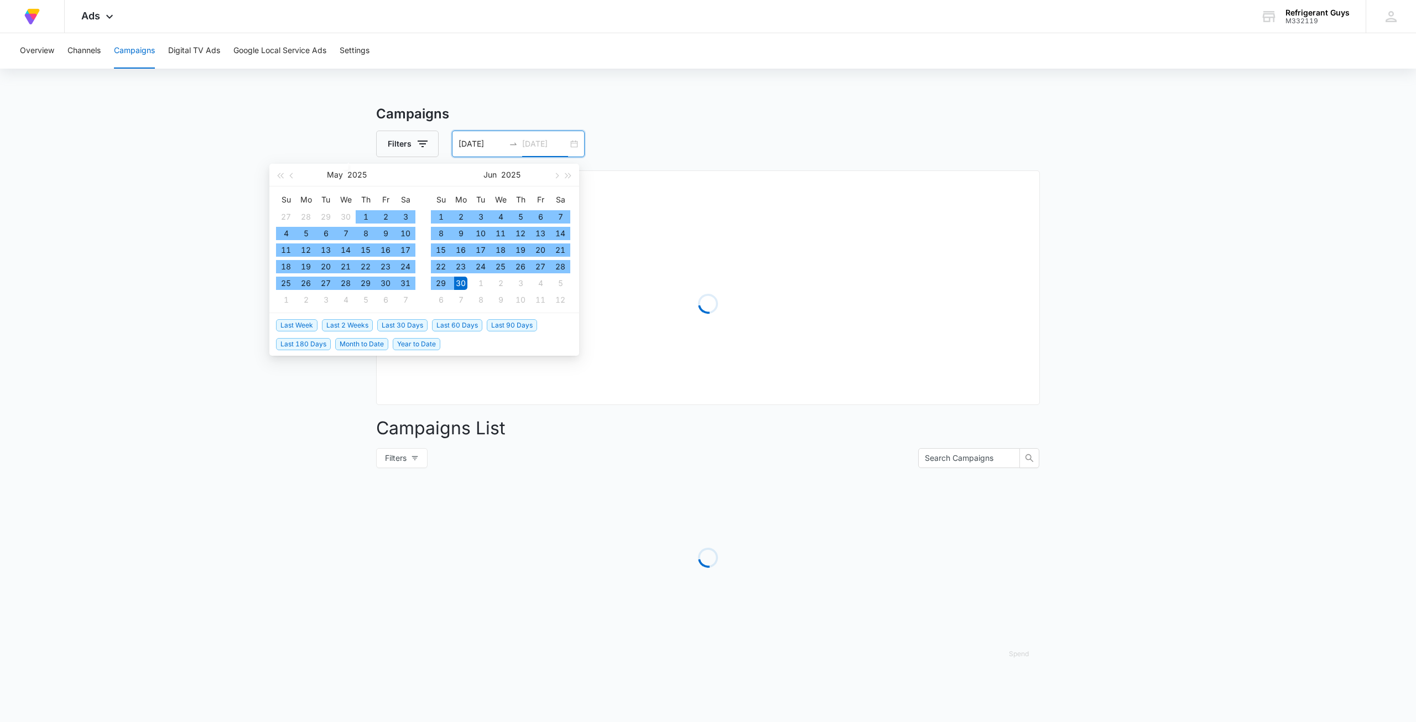
type input "06/30/2025"
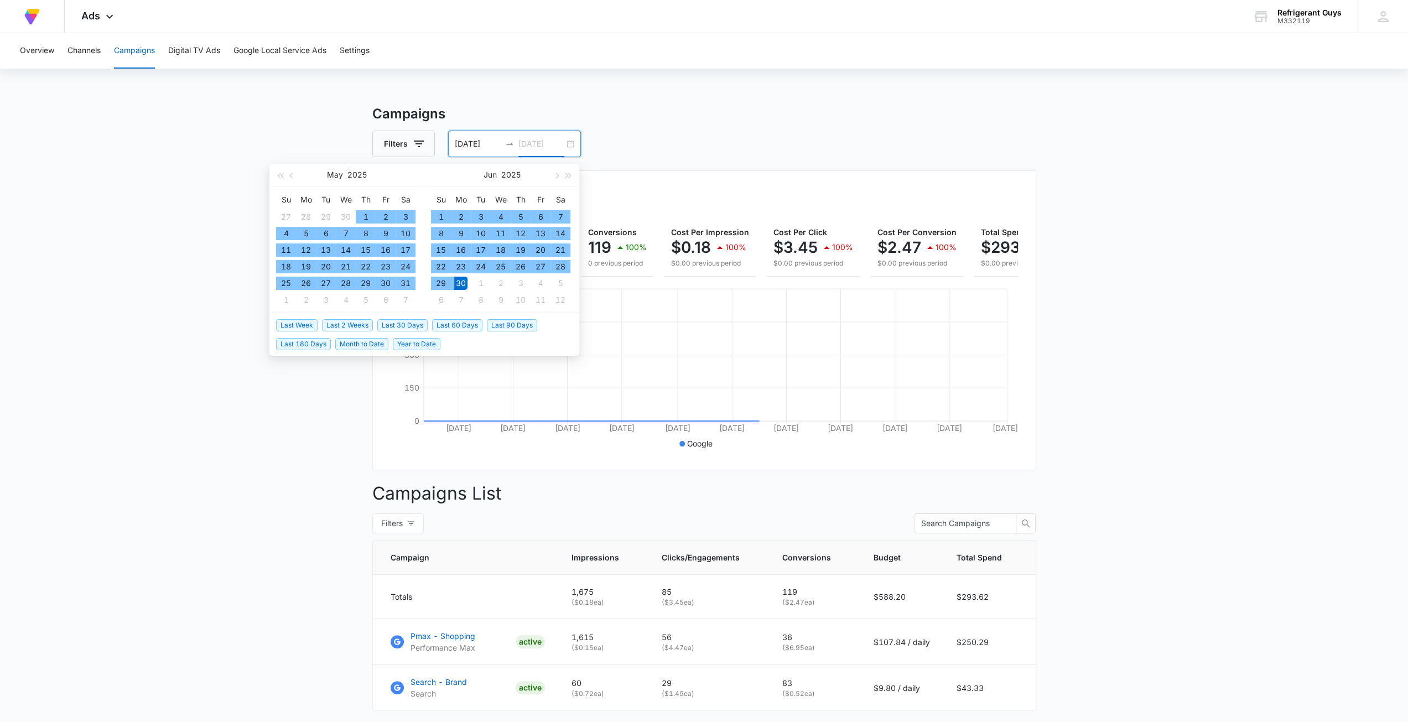
click at [458, 283] on div "30" at bounding box center [460, 283] width 13 height 13
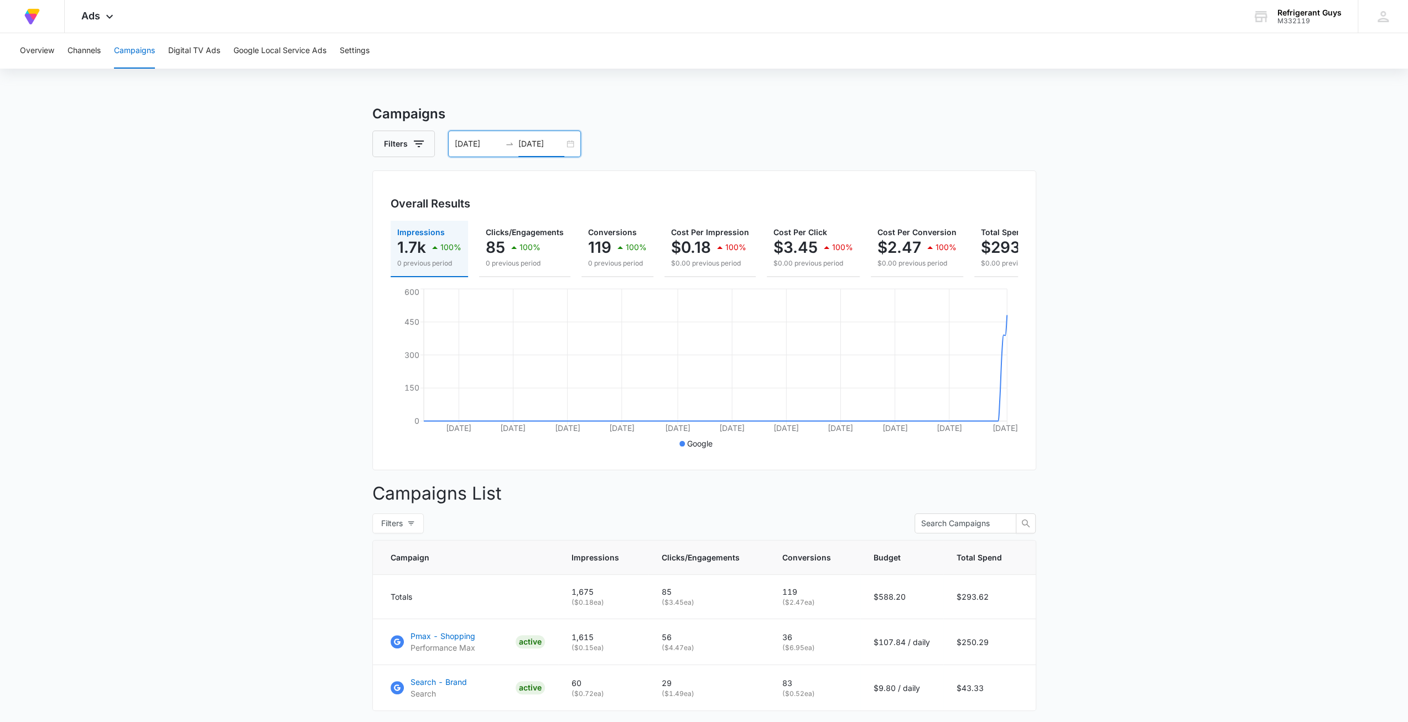
click at [568, 140] on div "08/01/2024 06/30/2025" at bounding box center [514, 144] width 133 height 27
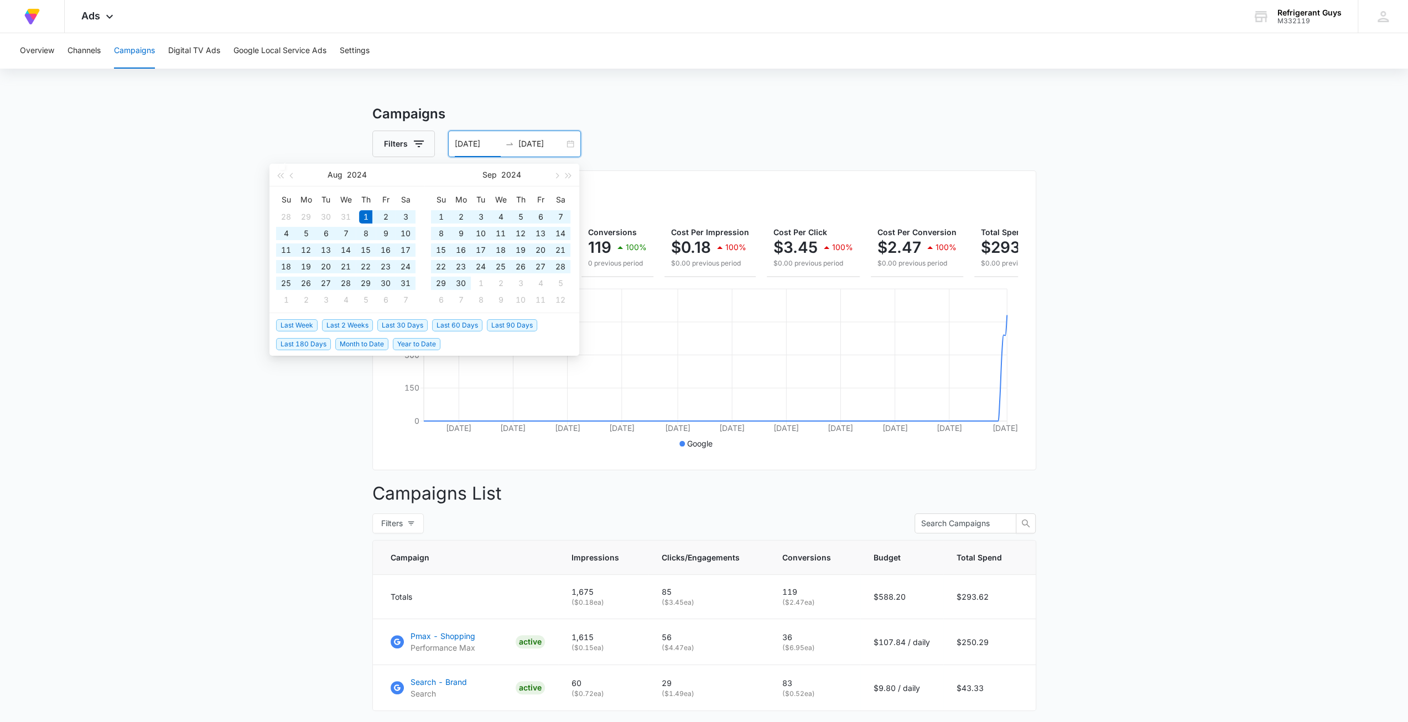
type input "08/01/2024"
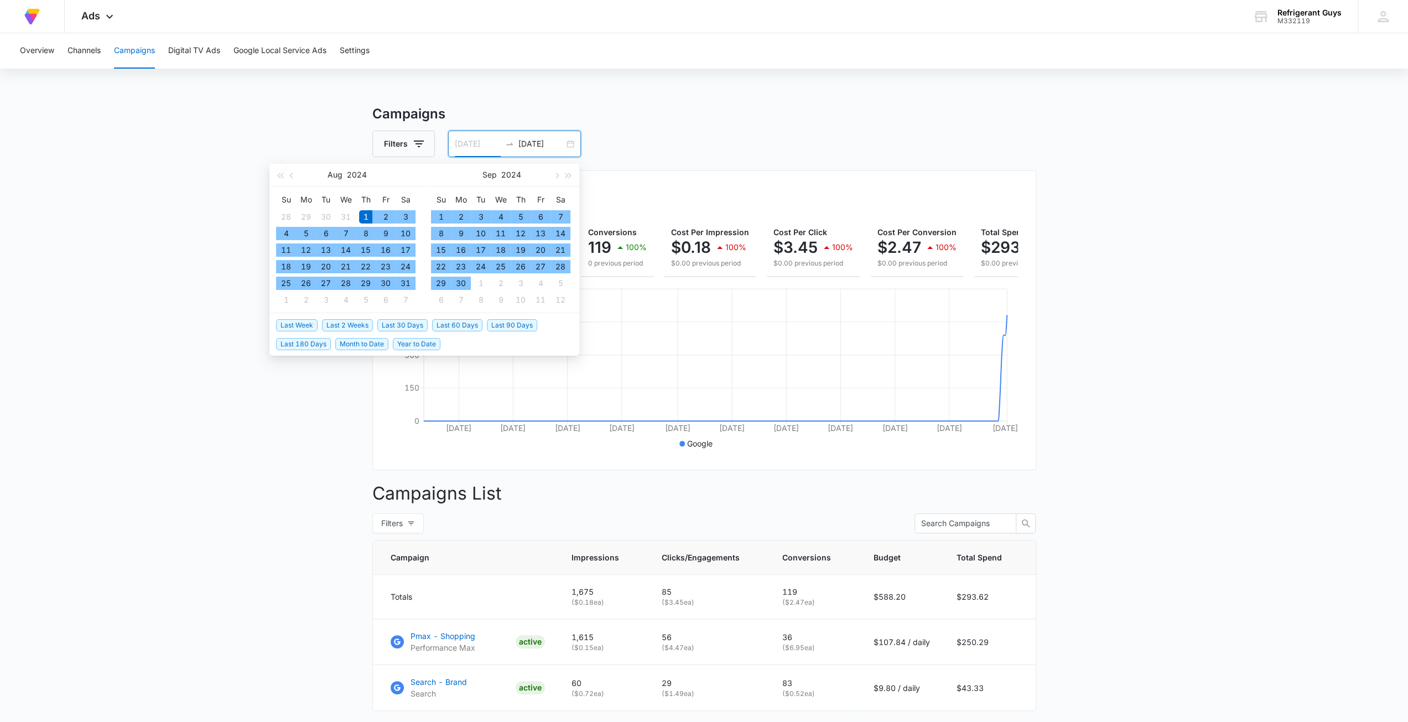
click at [364, 212] on div "1" at bounding box center [365, 216] width 13 height 13
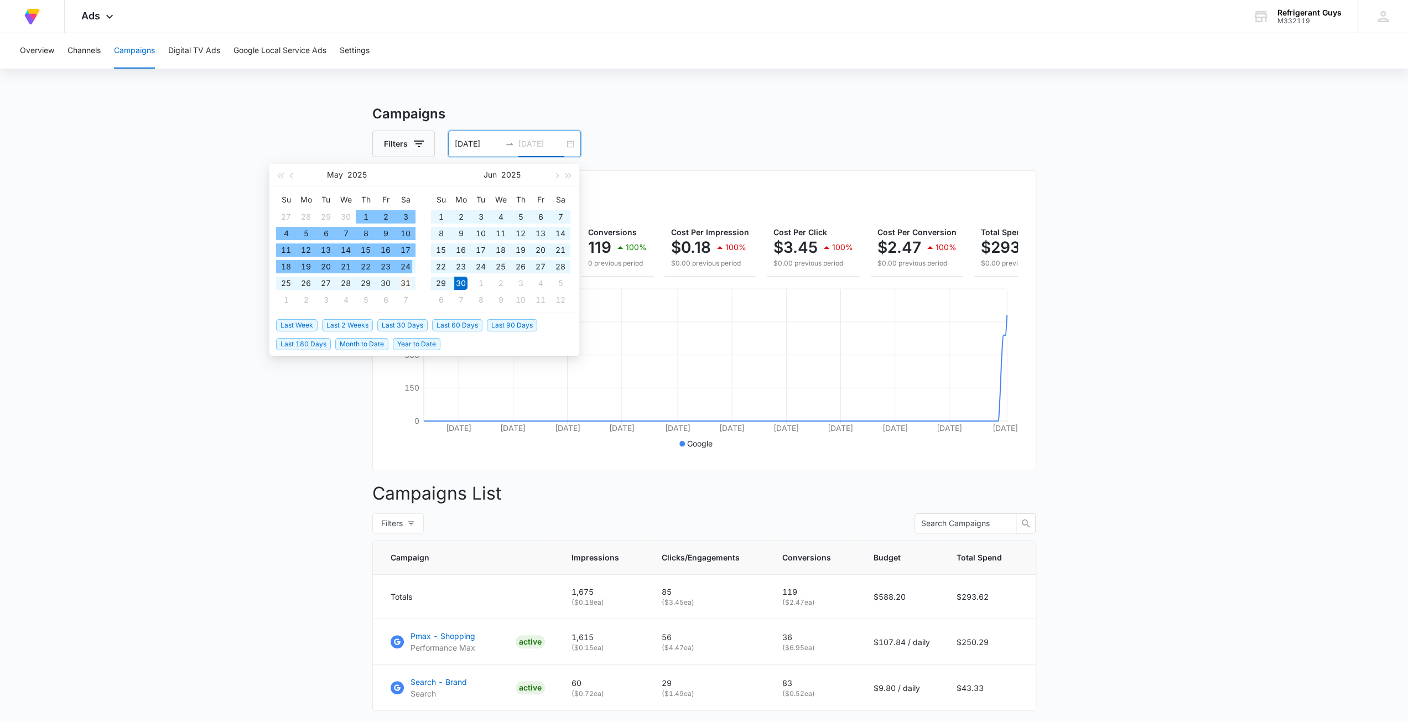
type input "05/31/2025"
click at [401, 283] on div "31" at bounding box center [405, 283] width 13 height 13
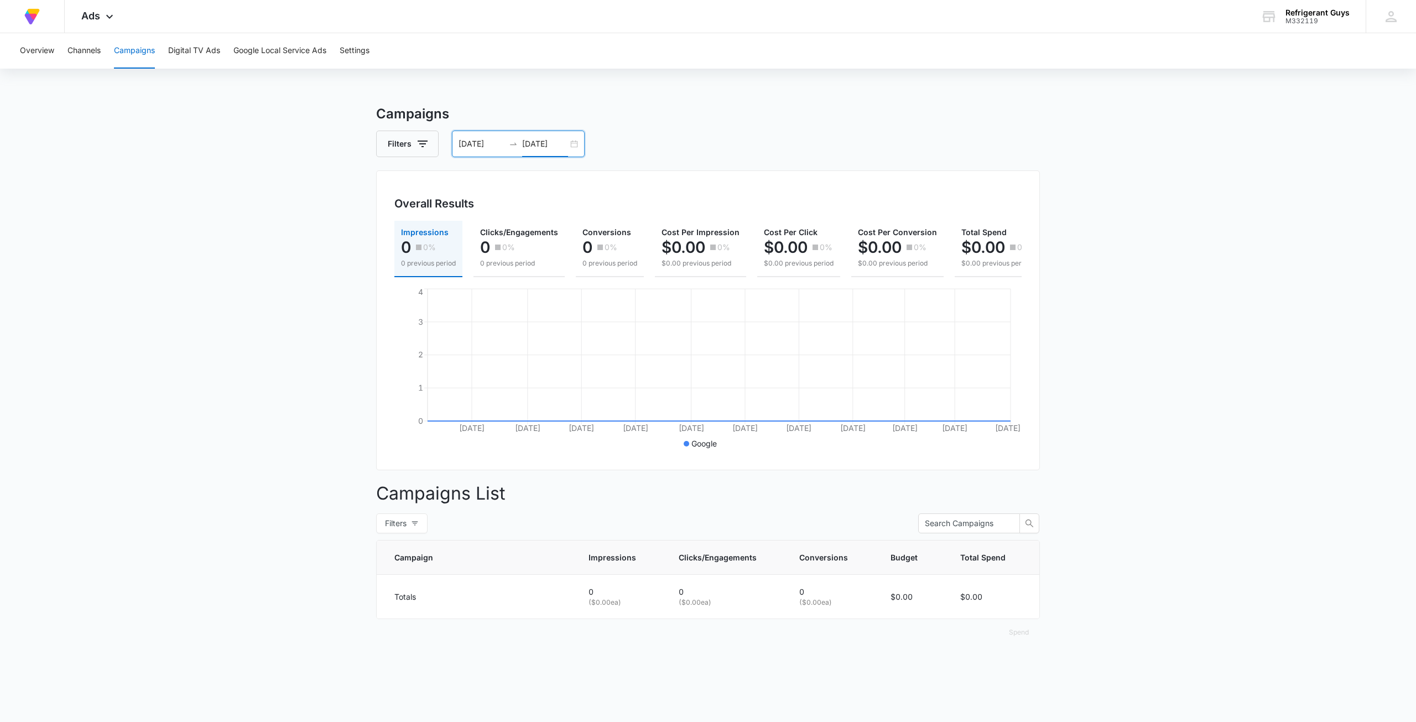
click at [571, 140] on div "08/01/2024 05/31/2025" at bounding box center [518, 144] width 133 height 27
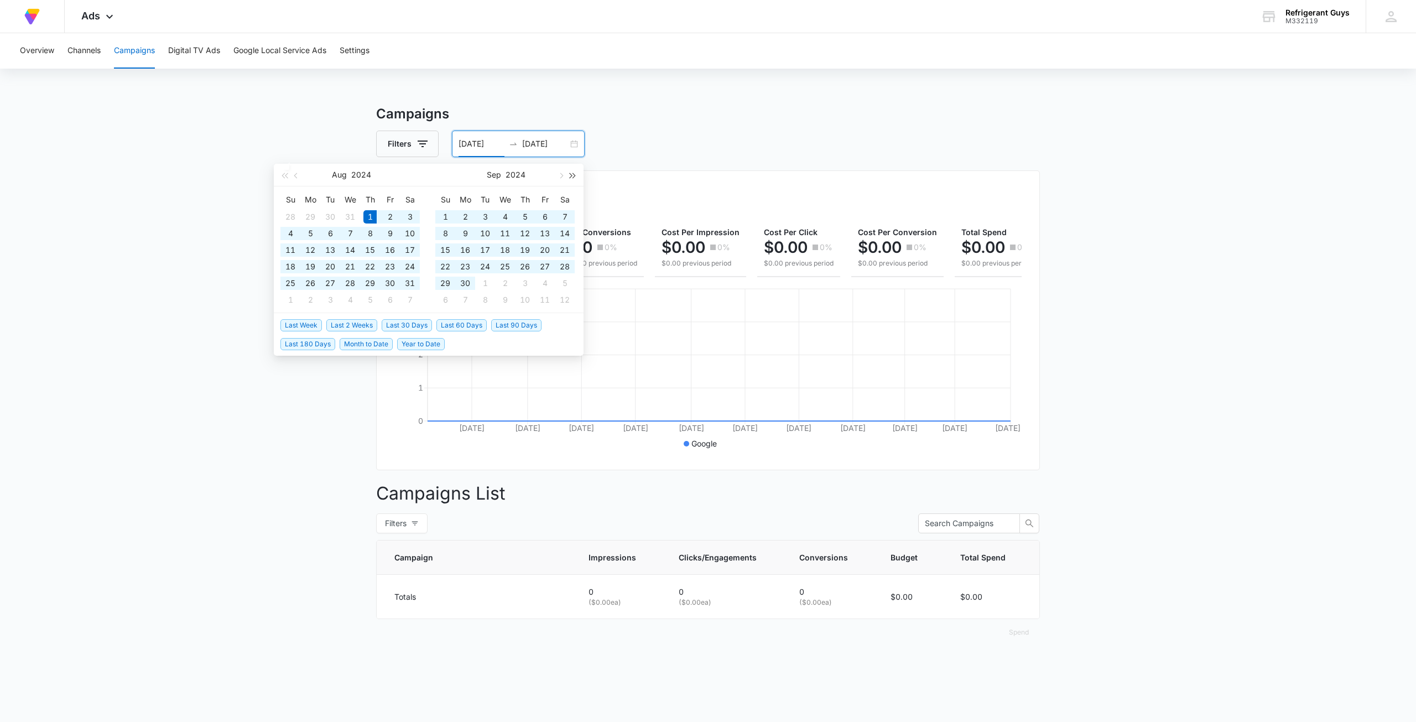
click at [573, 171] on button "button" at bounding box center [573, 175] width 12 height 22
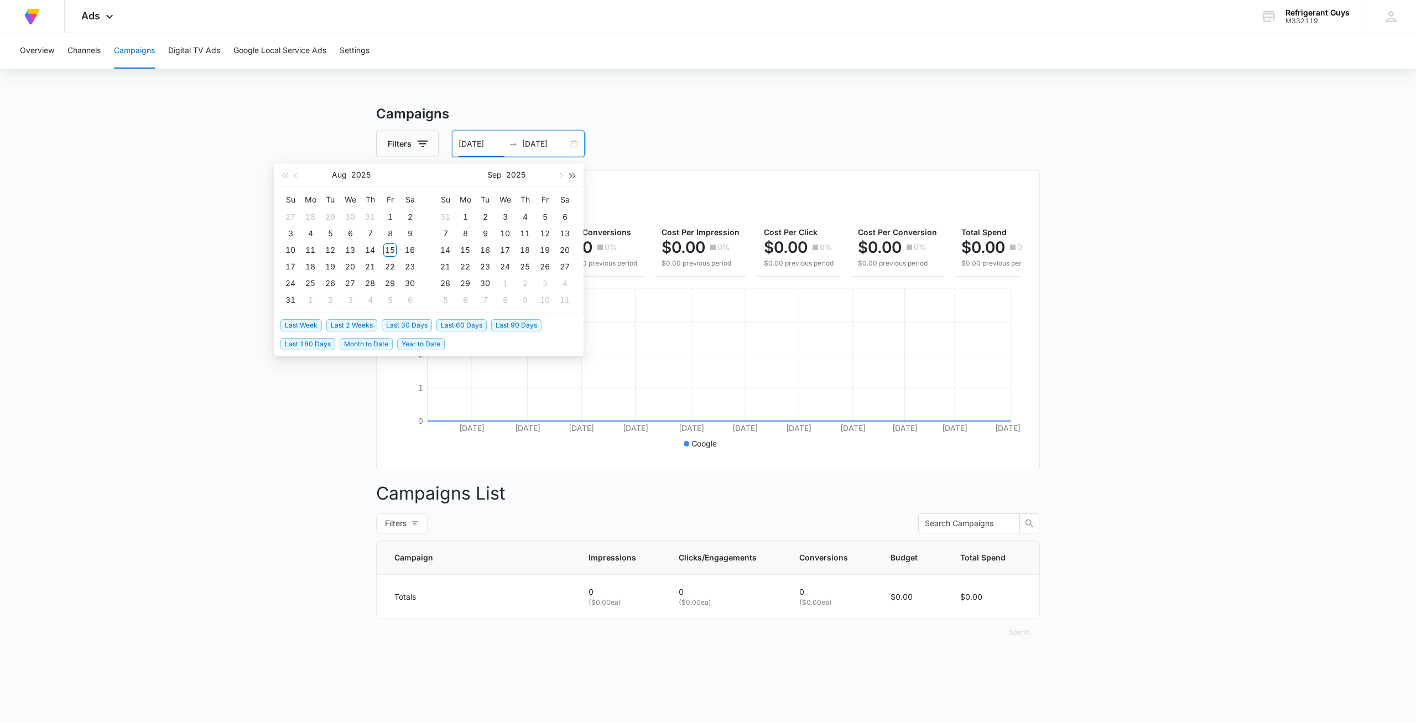
click at [573, 171] on button "button" at bounding box center [573, 175] width 12 height 22
click at [284, 174] on span "button" at bounding box center [285, 176] width 6 height 6
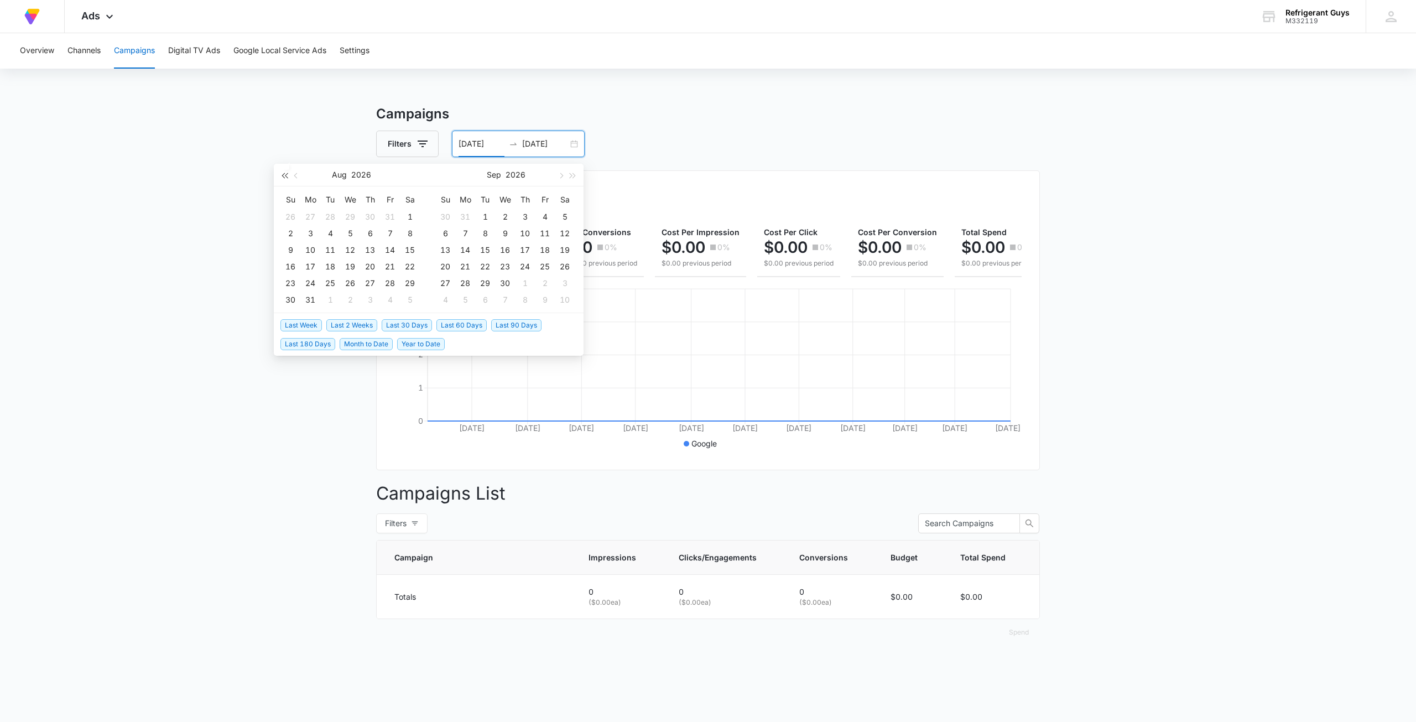
click at [284, 174] on span "button" at bounding box center [285, 176] width 6 height 6
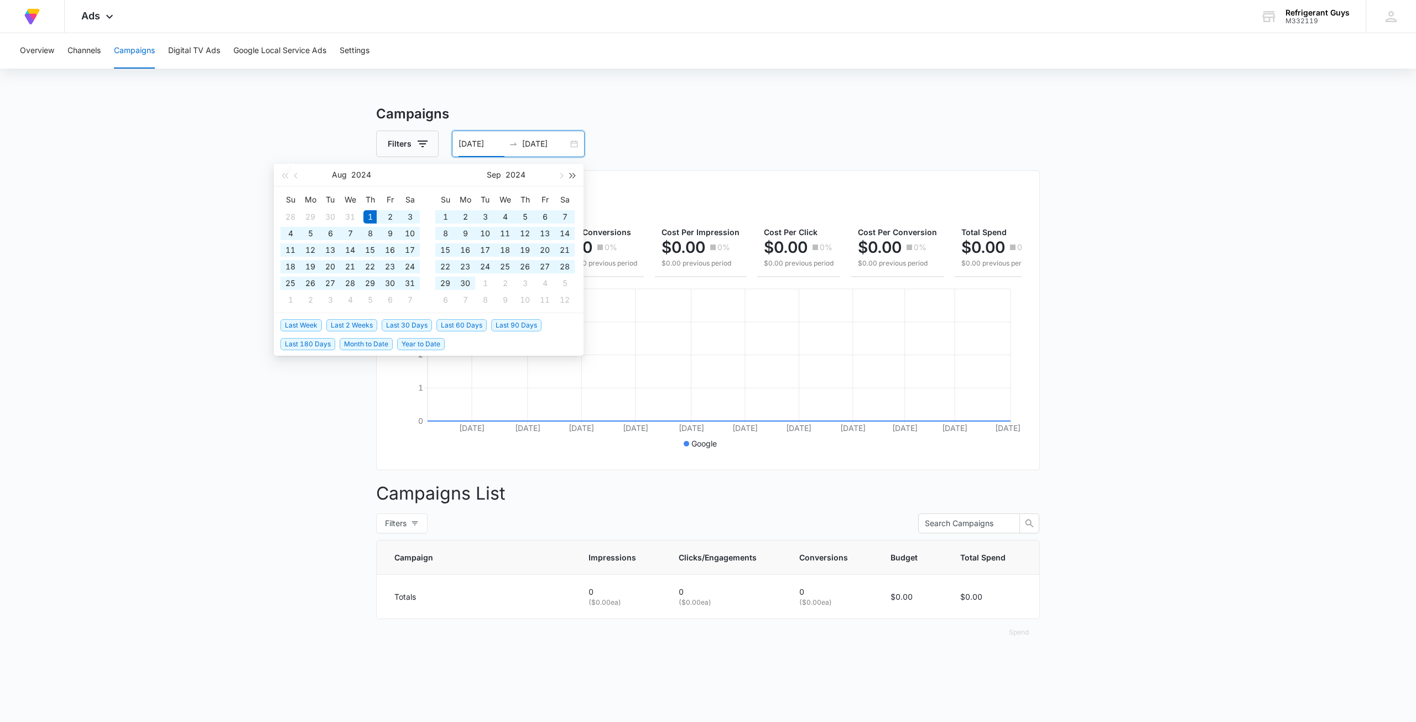
click at [575, 173] on button "button" at bounding box center [573, 175] width 12 height 22
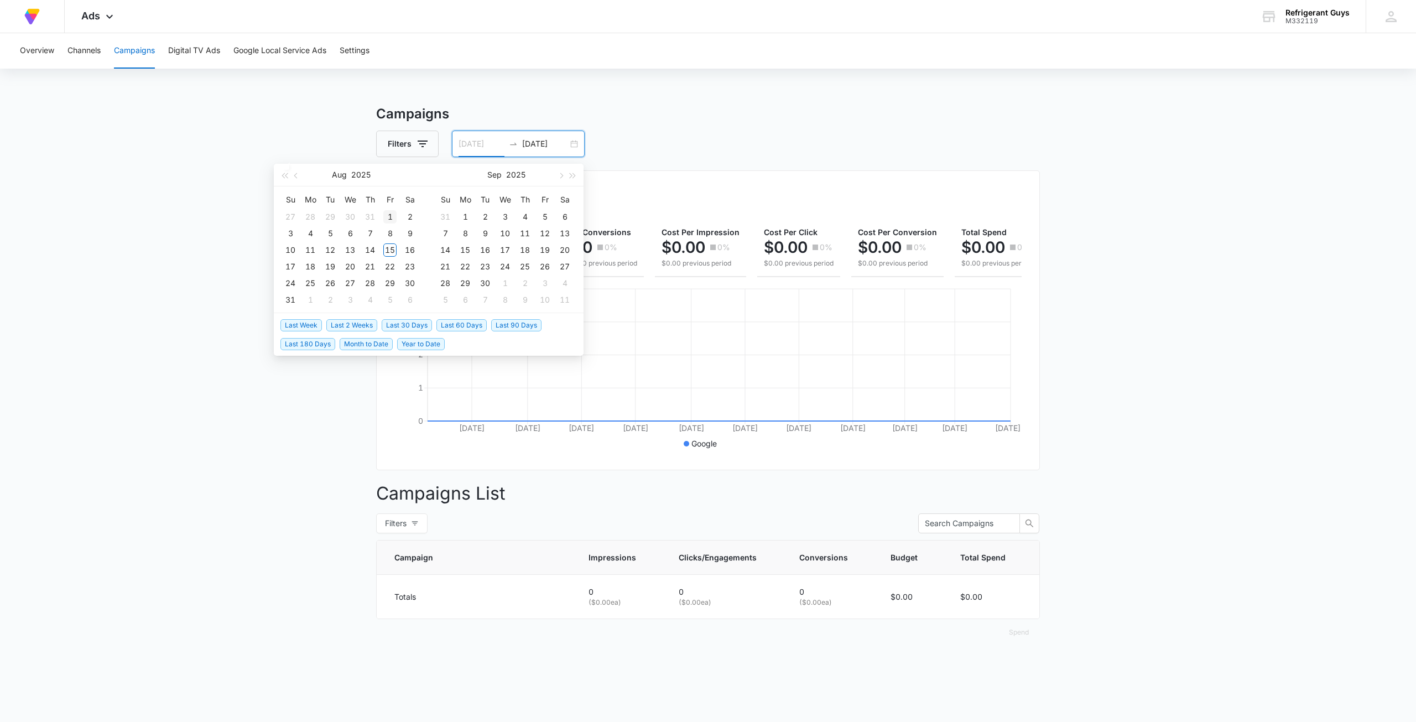
type input "08/01/2025"
click at [392, 210] on div "1" at bounding box center [389, 216] width 13 height 13
click at [364, 324] on span "Last 2 Weeks" at bounding box center [351, 325] width 51 height 12
type input "08/15/2025"
